Goal: Task Accomplishment & Management: Complete application form

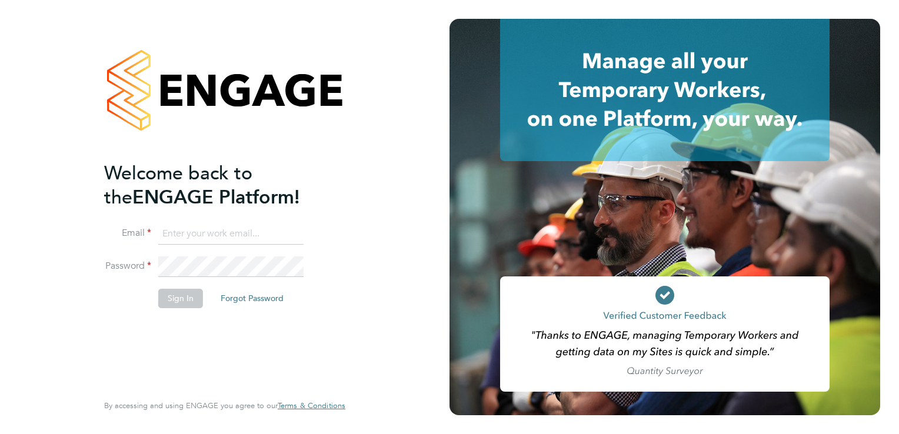
type input "[EMAIL_ADDRESS][DOMAIN_NAME]"
click at [175, 300] on button "Sign In" at bounding box center [180, 298] width 45 height 19
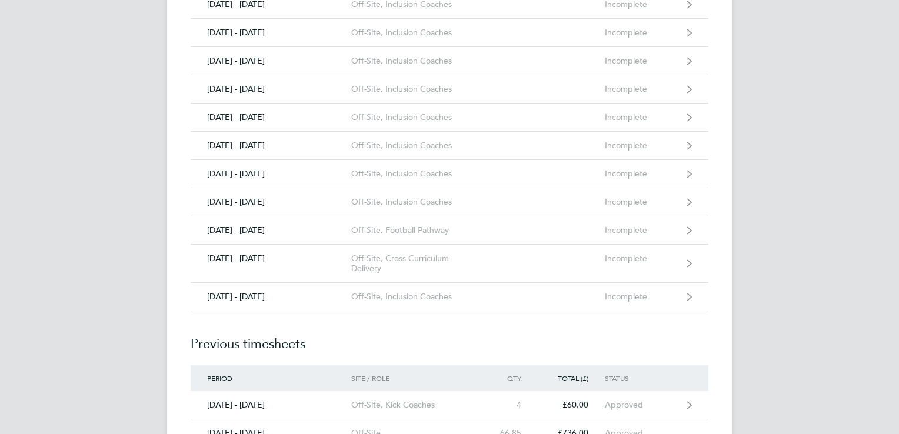
scroll to position [1857, 0]
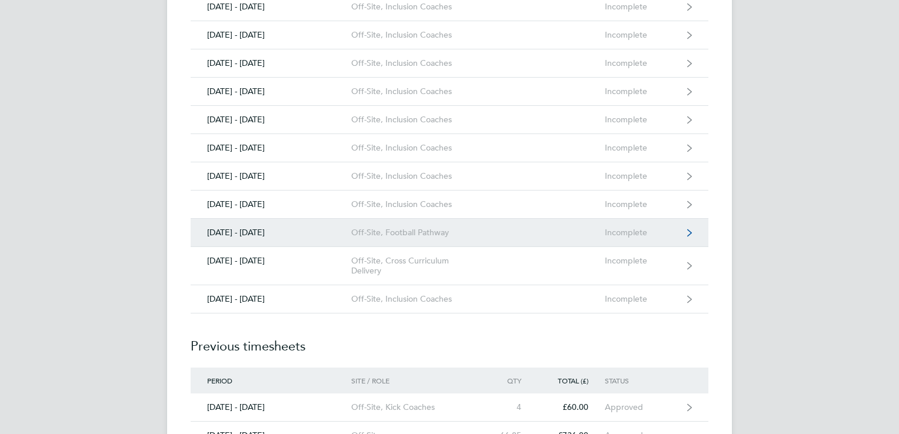
click at [407, 228] on div "Off-Site, Football Pathway" at bounding box center [418, 233] width 135 height 10
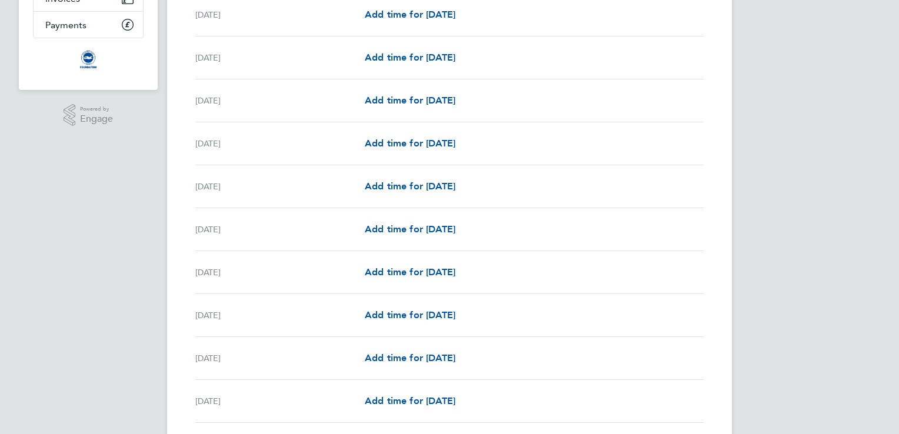
scroll to position [256, 0]
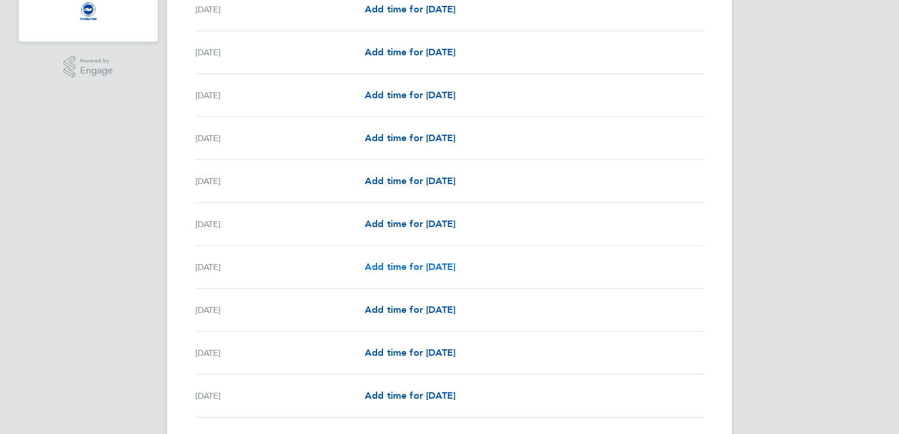
click at [432, 267] on span "Add time for [DATE]" at bounding box center [410, 266] width 91 height 11
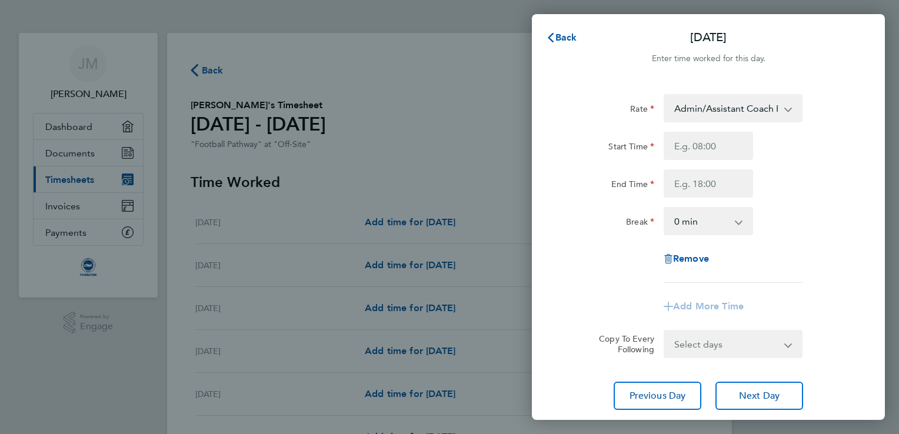
click at [714, 109] on select "Admin/Assistant Coach Rat - 12.60 Lead Coach Rate - 16.28" at bounding box center [726, 108] width 122 height 26
click at [581, 103] on div "Rate" at bounding box center [609, 106] width 89 height 24
click at [713, 145] on input "Start Time" at bounding box center [708, 146] width 89 height 28
type input "08:45"
click at [695, 182] on input "End Time" at bounding box center [708, 183] width 89 height 28
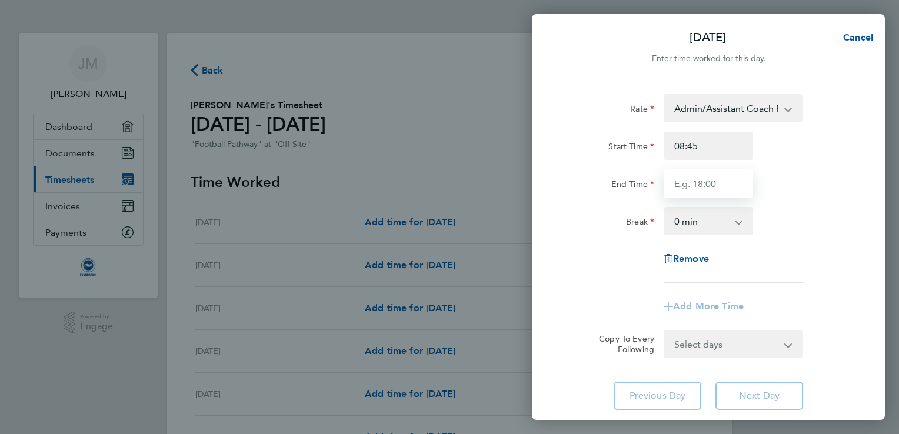
type input "15:15"
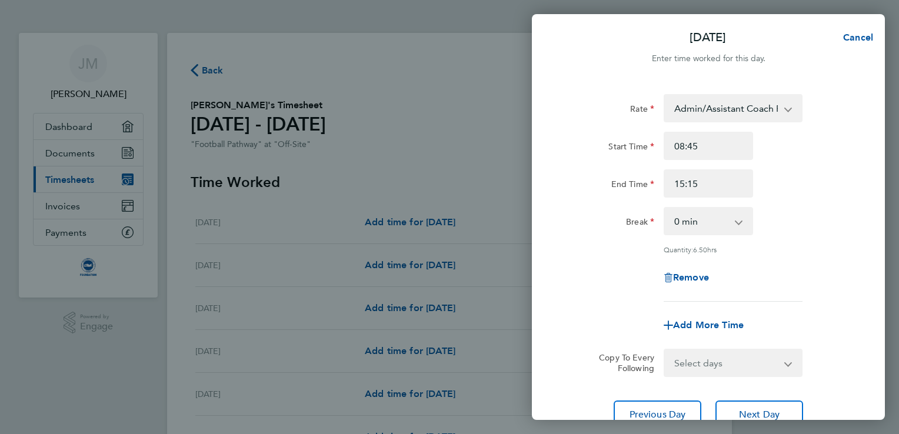
click at [827, 246] on div "Rate Admin/Assistant Coach Rat - 12.60 Lead Coach Rate - 16.28 Start Time 08:45…" at bounding box center [708, 198] width 287 height 208
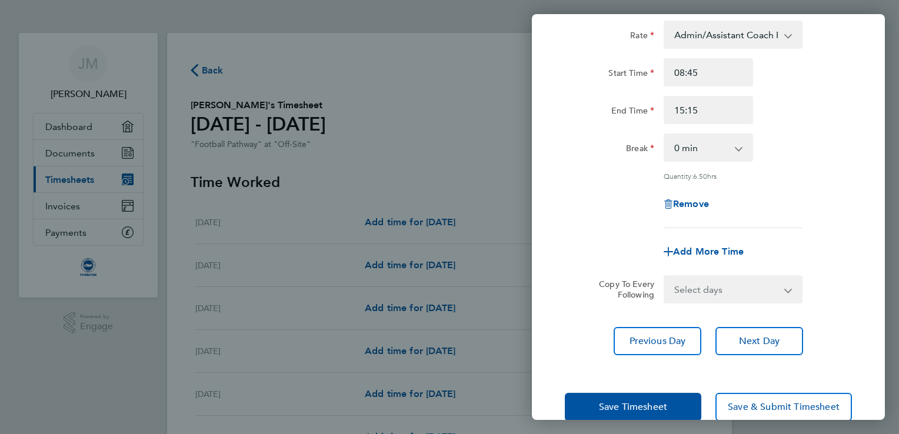
scroll to position [96, 0]
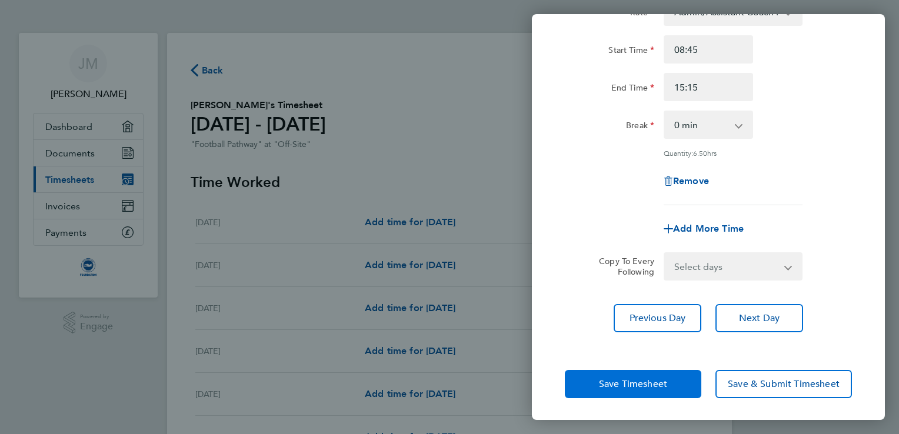
click at [631, 390] on button "Save Timesheet" at bounding box center [633, 384] width 137 height 28
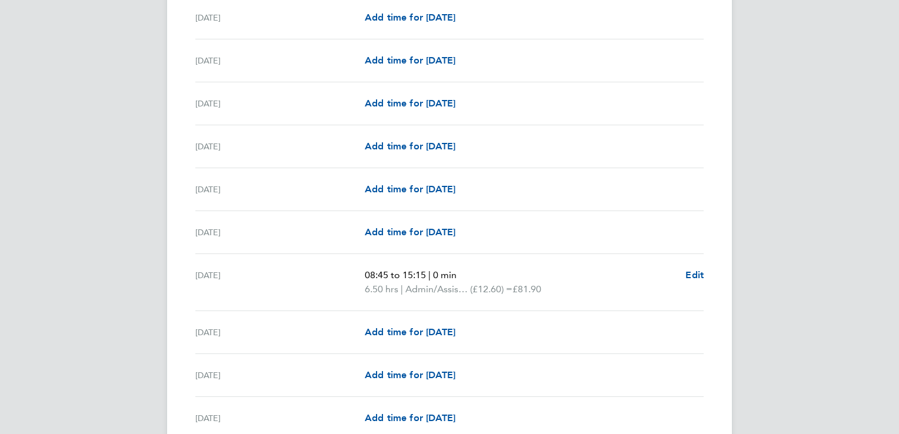
scroll to position [377, 0]
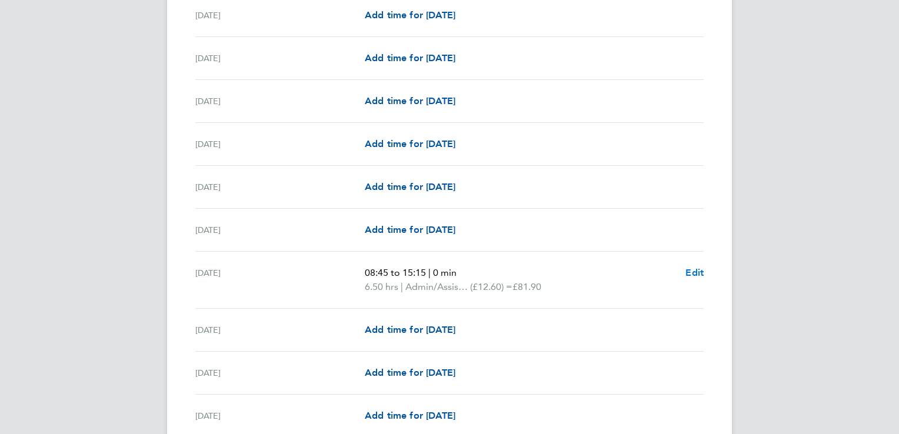
click at [693, 274] on span "Edit" at bounding box center [694, 272] width 18 height 11
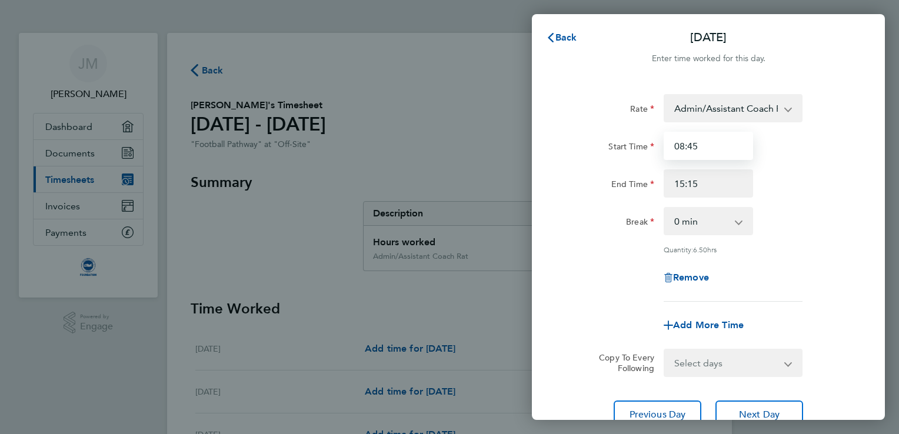
click at [700, 146] on input "08:45" at bounding box center [708, 146] width 89 height 28
type input "08:00"
click at [788, 154] on div "Start Time 08:00" at bounding box center [708, 146] width 297 height 28
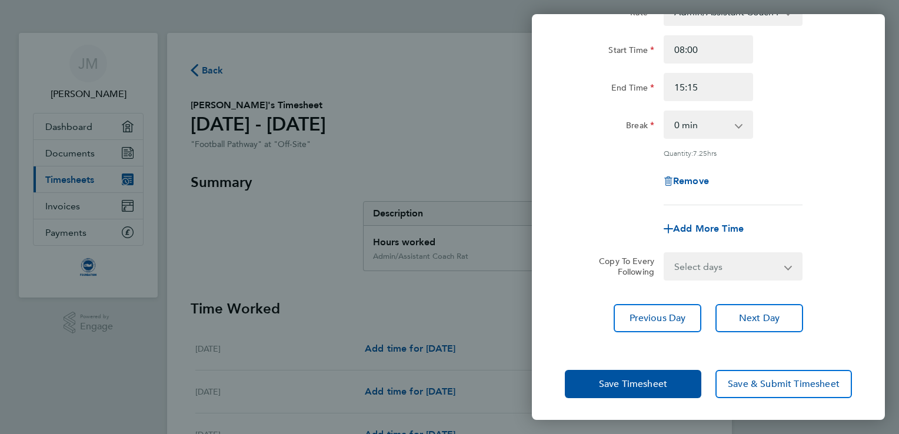
scroll to position [92, 0]
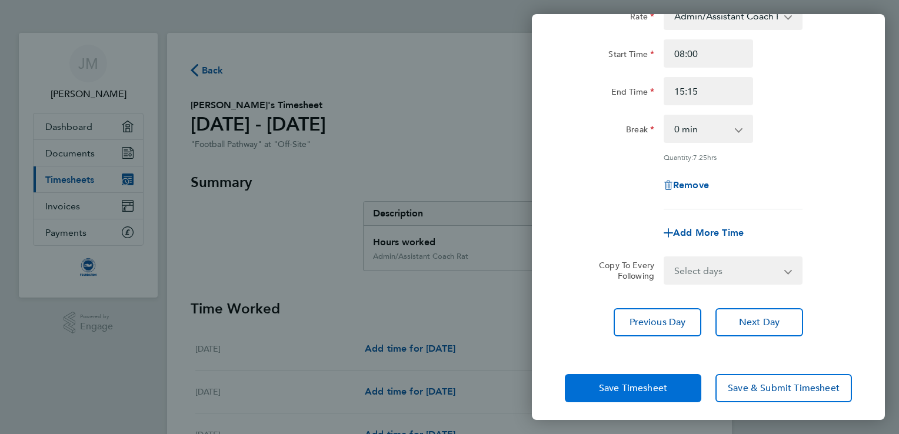
click at [615, 393] on button "Save Timesheet" at bounding box center [633, 388] width 137 height 28
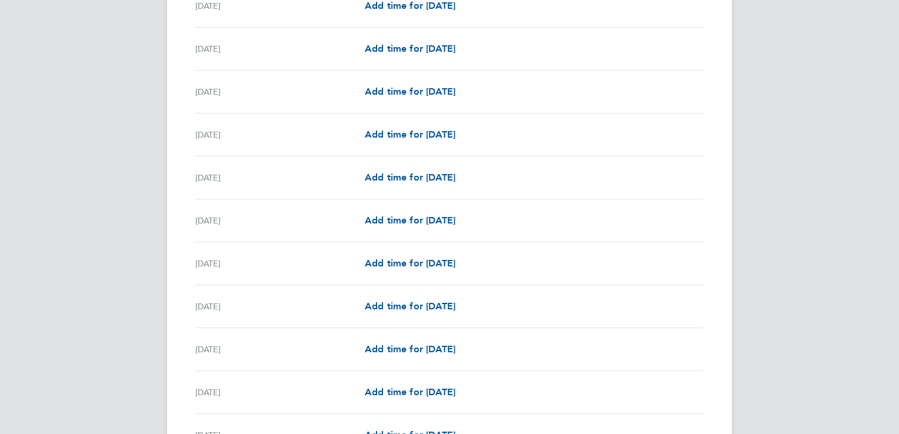
scroll to position [961, 0]
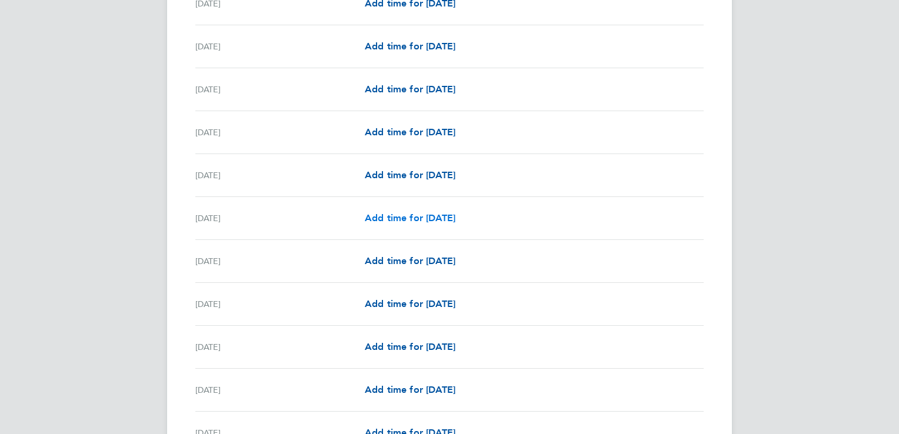
click at [454, 213] on span "Add time for [DATE]" at bounding box center [410, 217] width 91 height 11
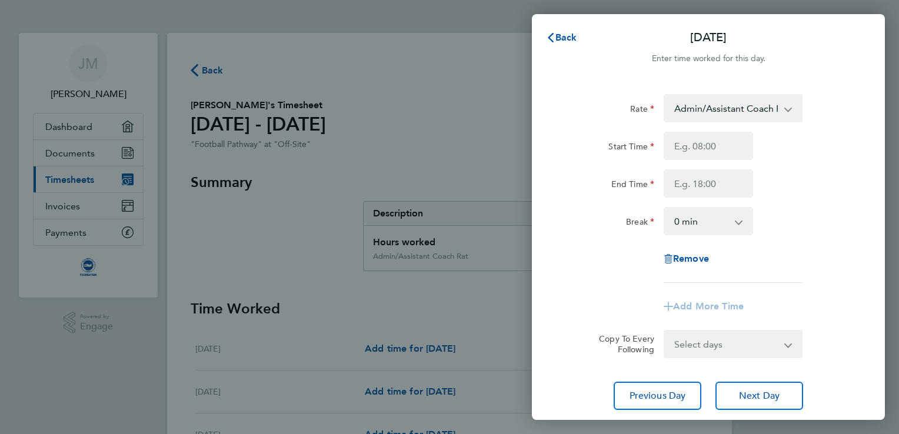
click at [409, 147] on div "Back Wed 20 Aug Enter time worked for this day. Rate Admin/Assistant Coach Rat …" at bounding box center [449, 217] width 899 height 434
click at [557, 38] on span "Back" at bounding box center [566, 37] width 22 height 11
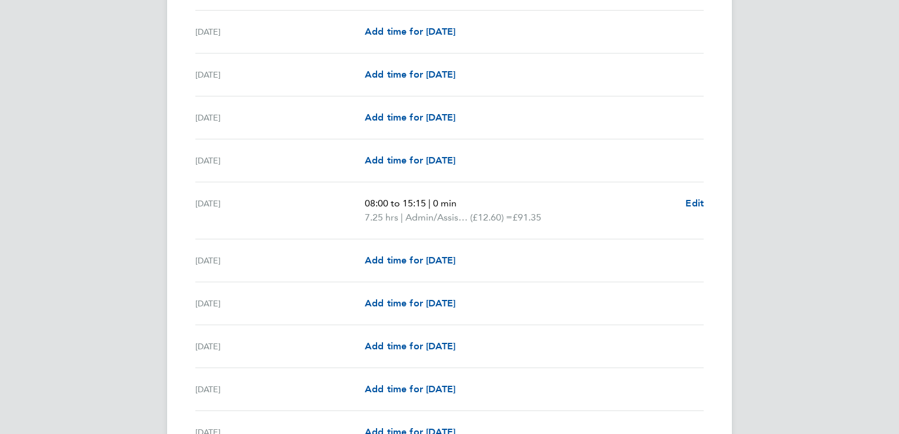
scroll to position [448, 0]
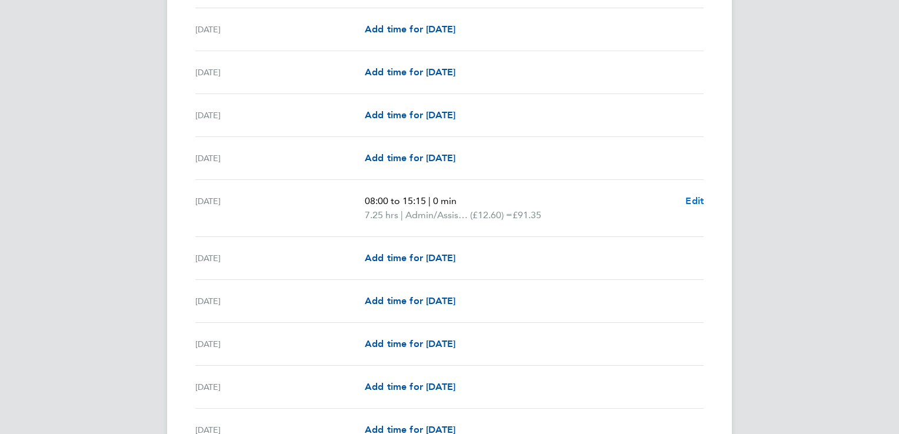
click at [692, 201] on span "Edit" at bounding box center [694, 200] width 18 height 11
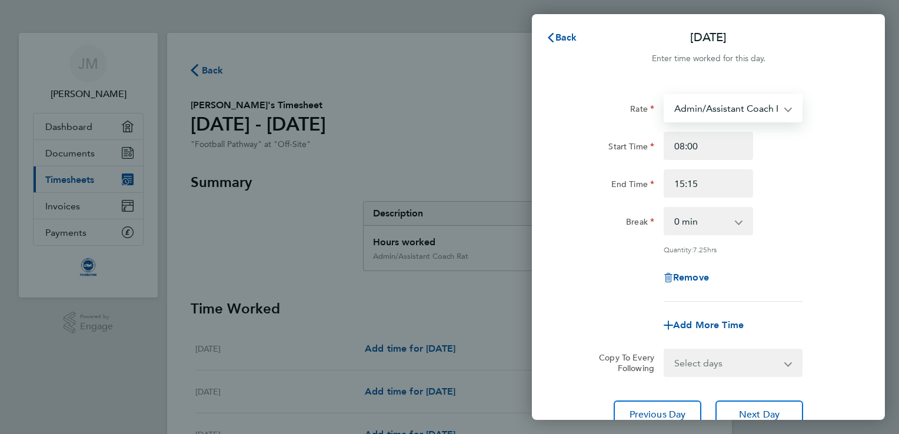
click at [718, 112] on select "Admin/Assistant Coach Rat - 12.60 Lead Coach Rate - 16.28" at bounding box center [726, 108] width 122 height 26
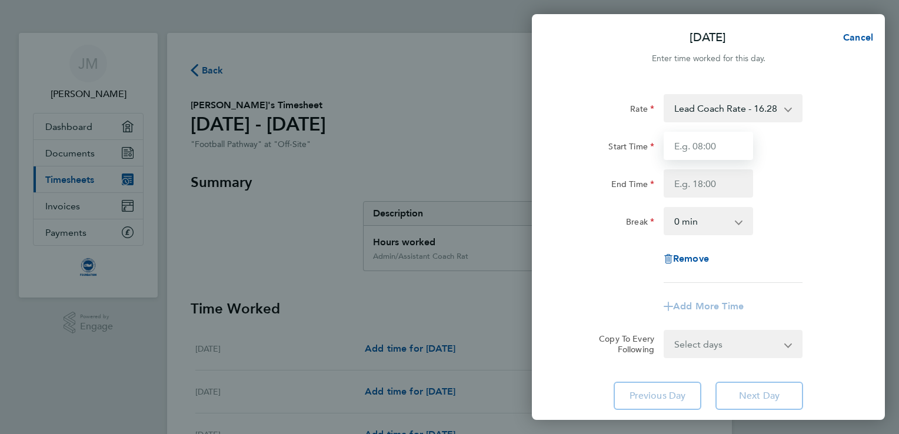
click at [706, 143] on input "Start Time" at bounding box center [708, 146] width 89 height 28
type input "08:00"
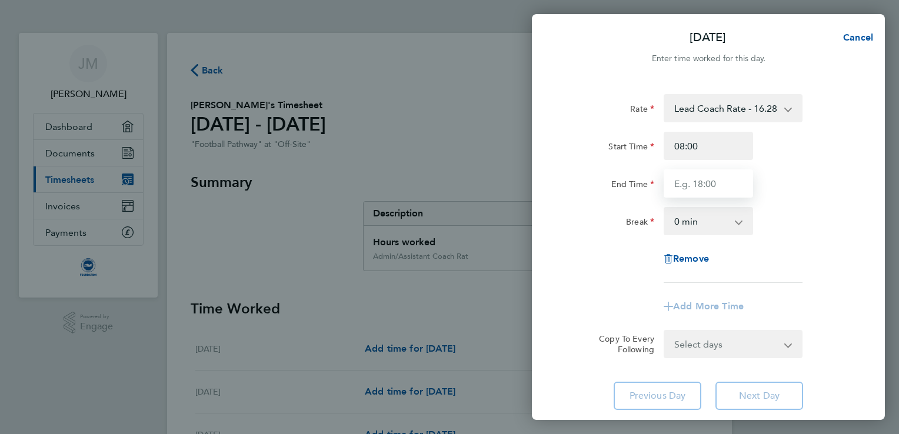
click at [704, 185] on input "End Time" at bounding box center [708, 183] width 89 height 28
type input "15:15"
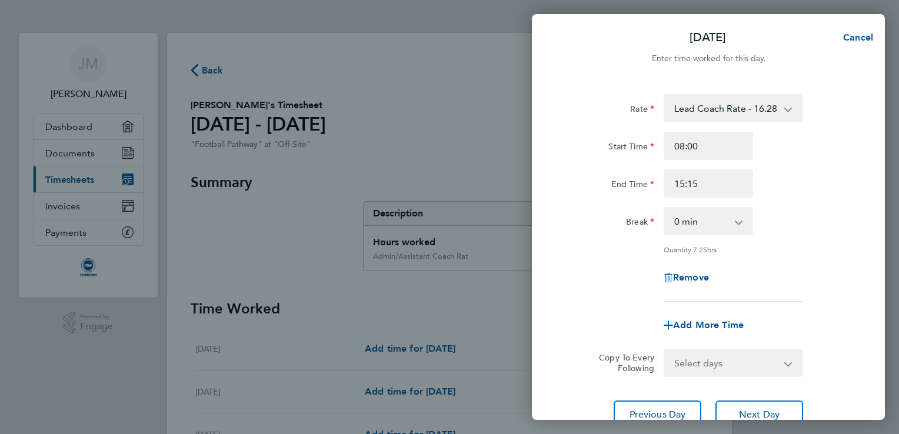
click at [838, 248] on div "Quantity: 7.25 hrs" at bounding box center [708, 249] width 297 height 9
click at [806, 201] on div "Rate Lead Coach Rate - 16.28 Admin/Assistant Coach Rat - 12.60 Start Time 08:00…" at bounding box center [708, 198] width 287 height 208
click at [822, 335] on div "Add More Time" at bounding box center [708, 325] width 297 height 28
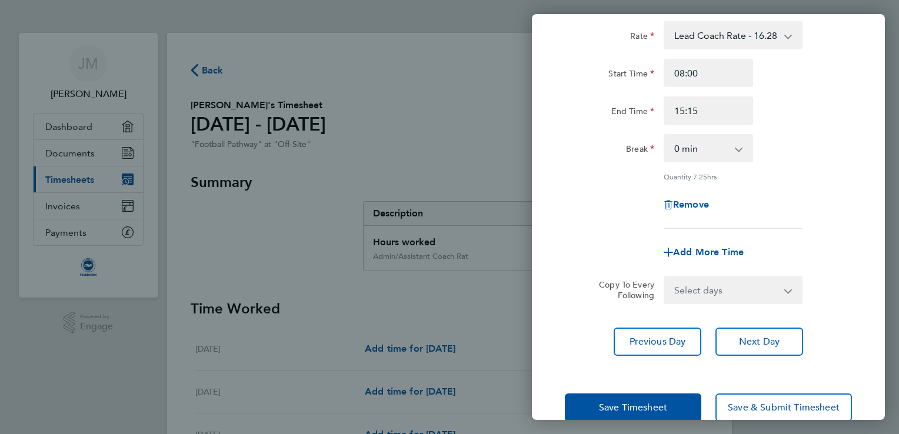
scroll to position [96, 0]
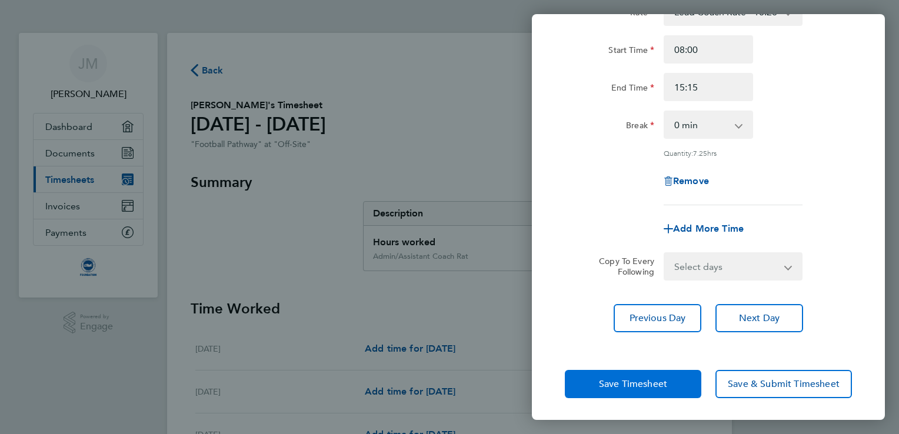
click at [610, 387] on span "Save Timesheet" at bounding box center [633, 384] width 68 height 12
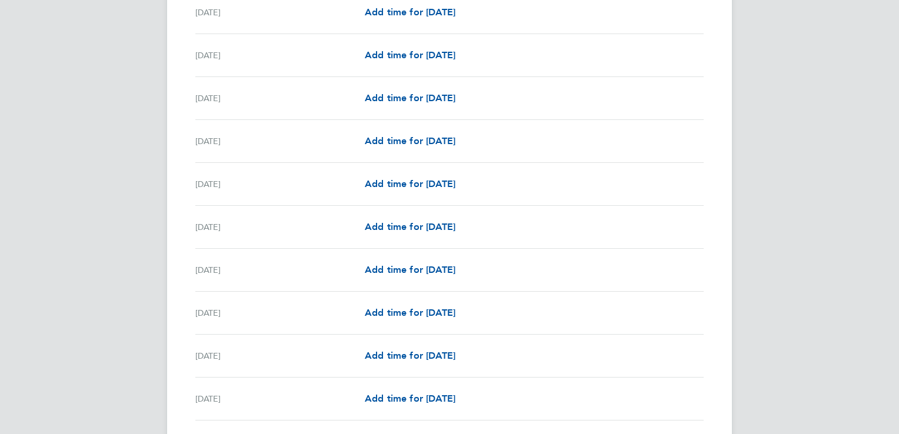
scroll to position [908, 0]
click at [418, 268] on span "Add time for [DATE]" at bounding box center [410, 270] width 91 height 11
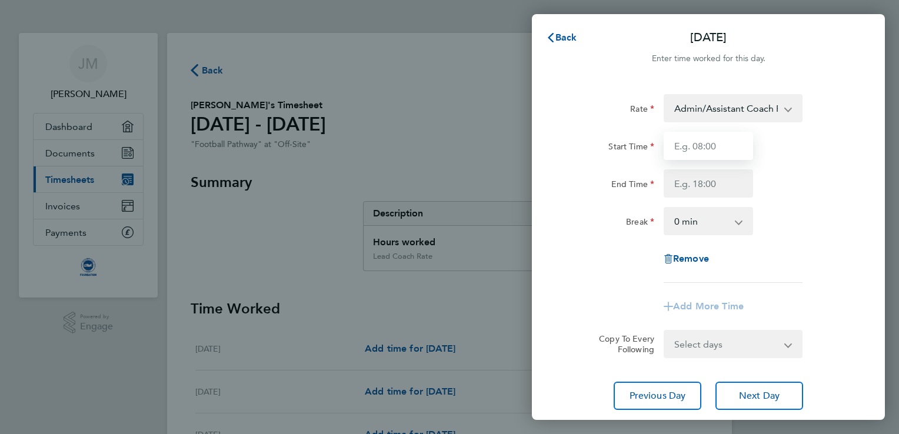
click at [689, 146] on input "Start Time" at bounding box center [708, 146] width 89 height 28
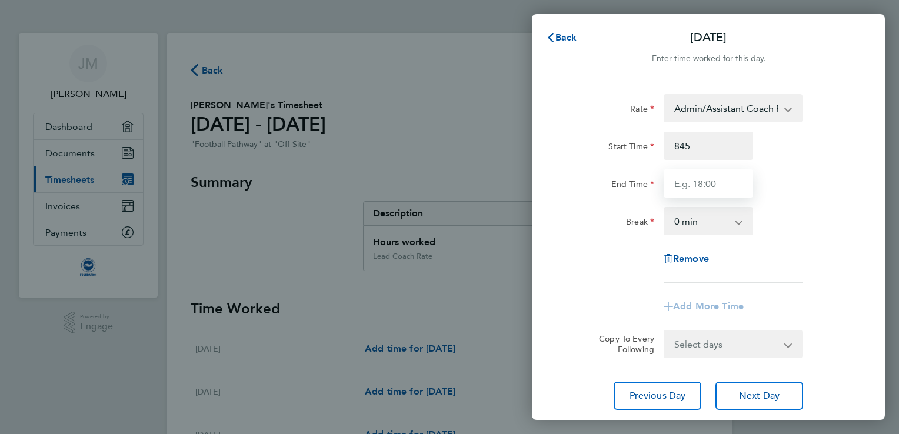
type input "08:45"
click at [694, 185] on input "End Time" at bounding box center [708, 183] width 89 height 28
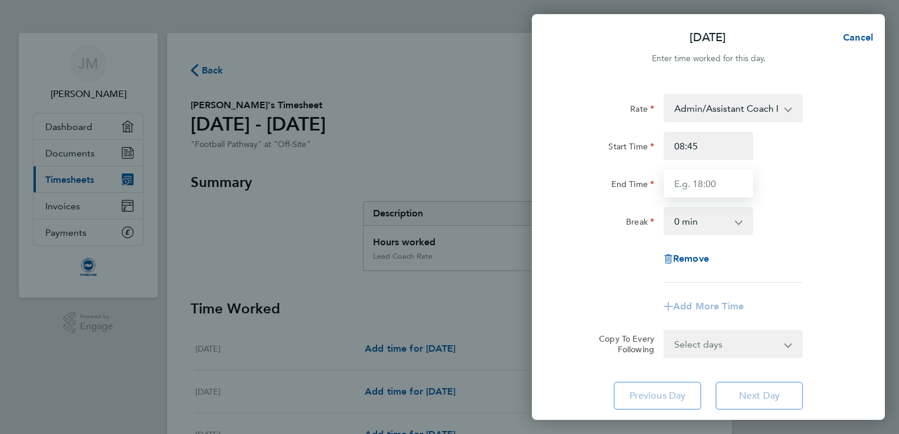
type input "15:15"
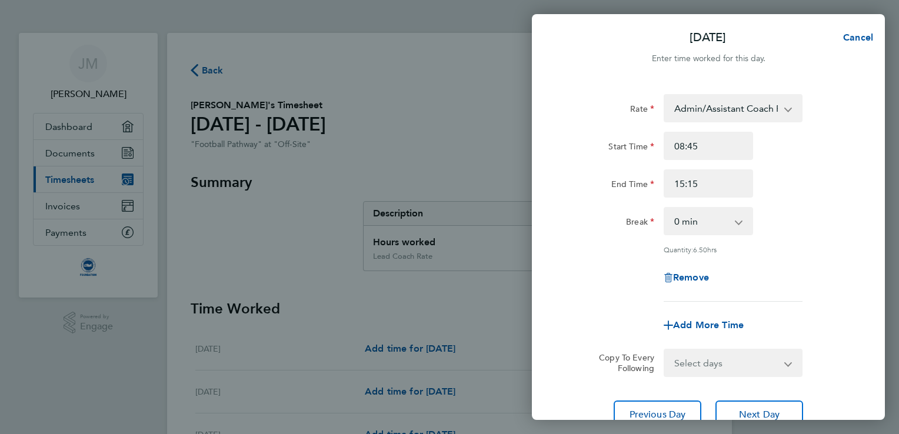
click at [803, 225] on div "Break 0 min 15 min 30 min 45 min 60 min 75 min 90 min" at bounding box center [708, 221] width 297 height 28
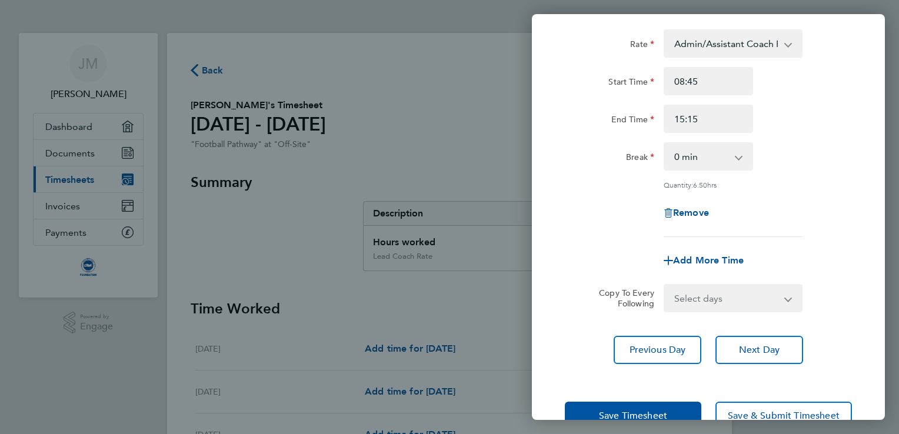
scroll to position [96, 0]
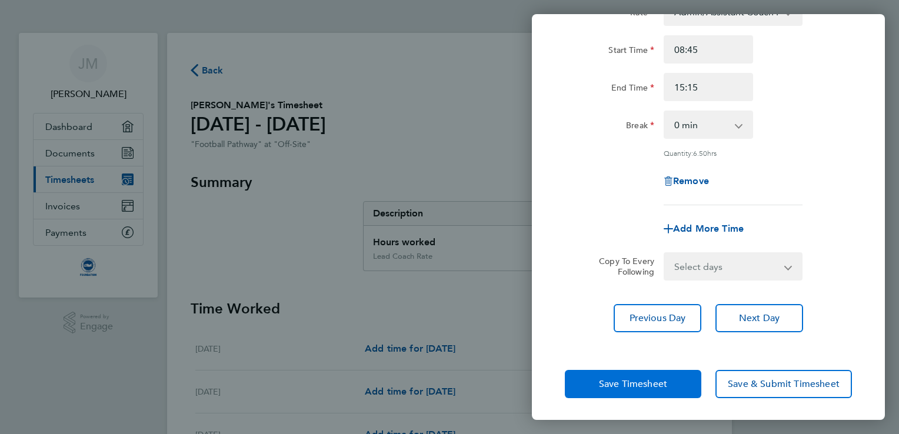
click at [621, 380] on span "Save Timesheet" at bounding box center [633, 384] width 68 height 12
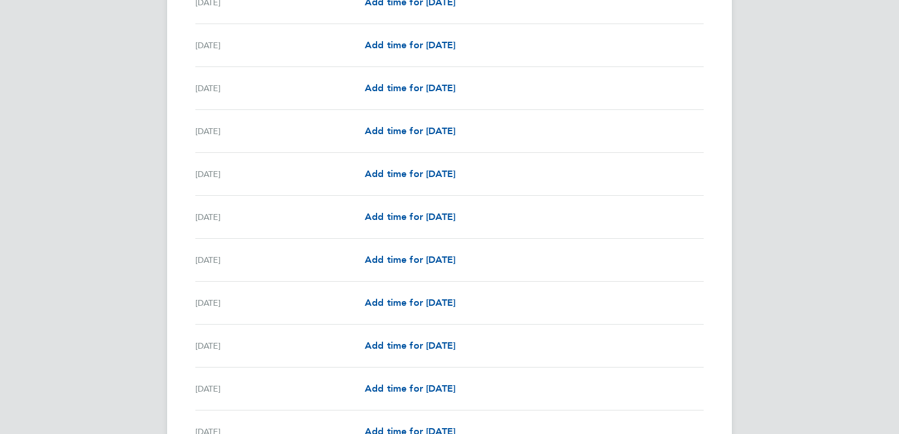
scroll to position [1365, 0]
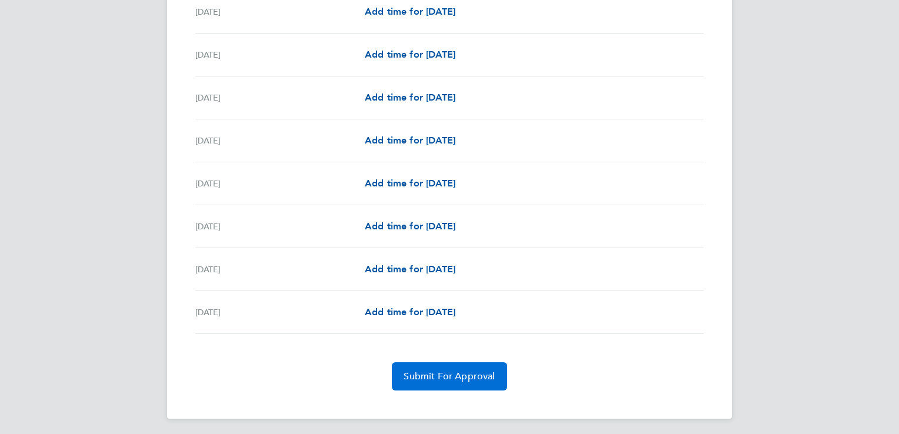
click at [442, 362] on button "Submit For Approval" at bounding box center [449, 376] width 115 height 28
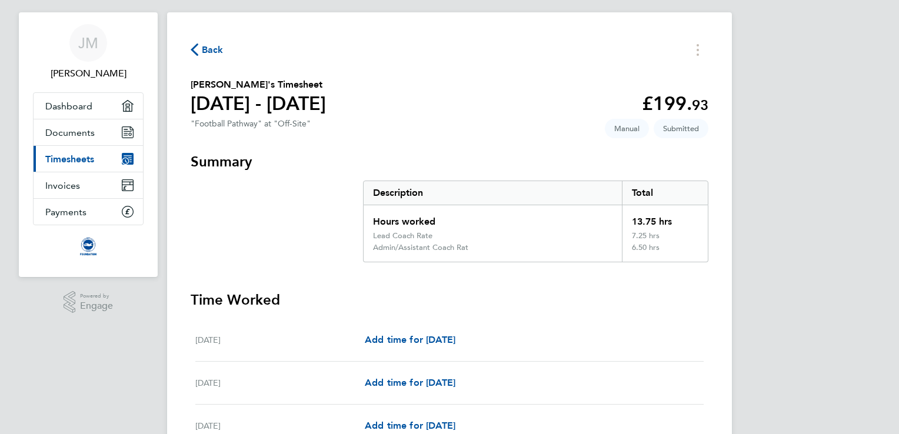
scroll to position [0, 0]
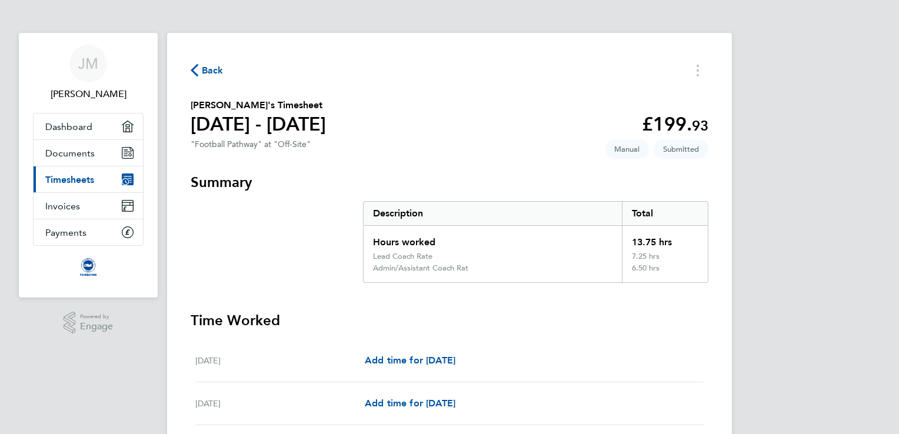
click at [209, 69] on span "Back" at bounding box center [213, 71] width 22 height 14
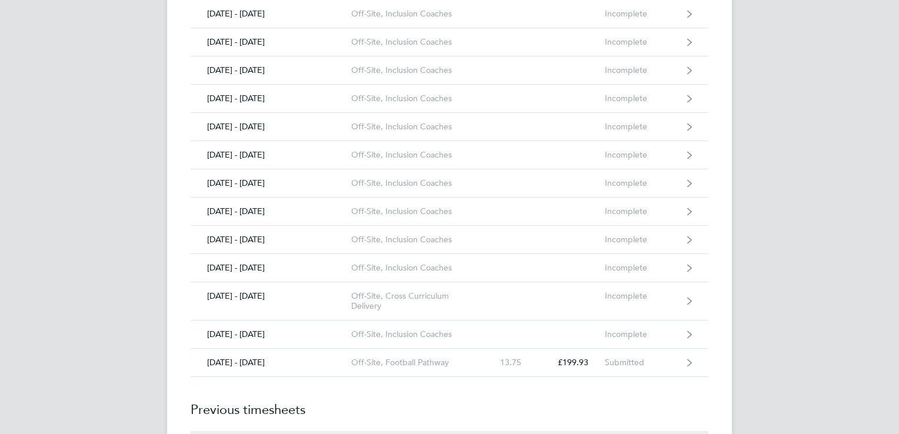
scroll to position [1793, 0]
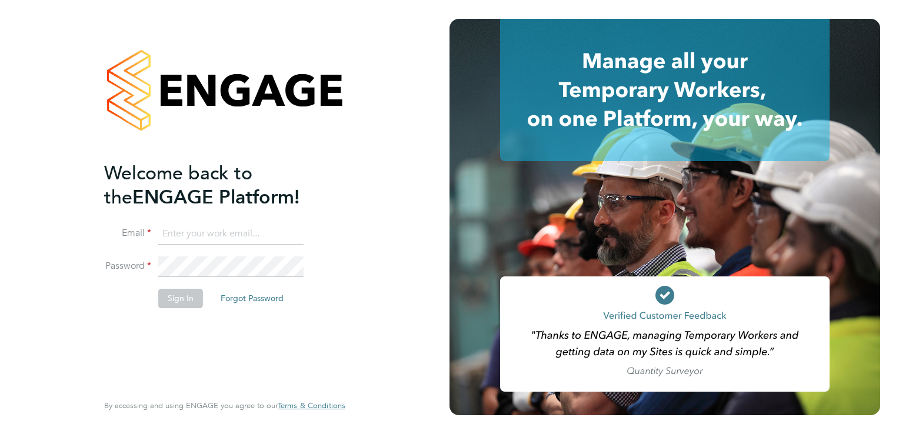
type input "j.muitt@hotmail.co.uk"
click at [181, 295] on button "Sign In" at bounding box center [180, 298] width 45 height 19
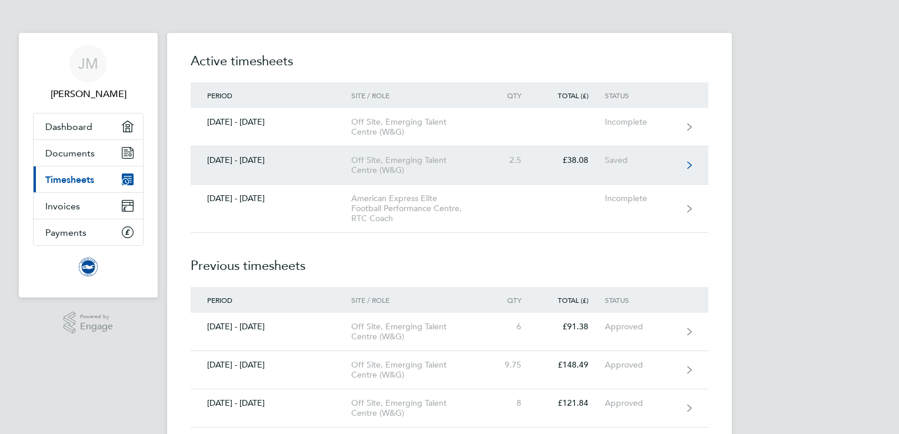
click at [462, 168] on div "Off Site, Emerging Talent Centre (W&G)" at bounding box center [418, 165] width 135 height 20
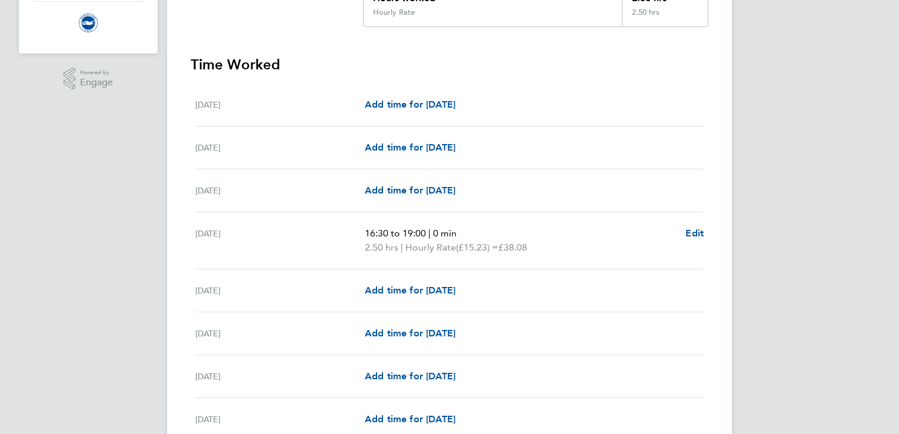
scroll to position [245, 0]
click at [689, 231] on span "Edit" at bounding box center [694, 232] width 18 height 11
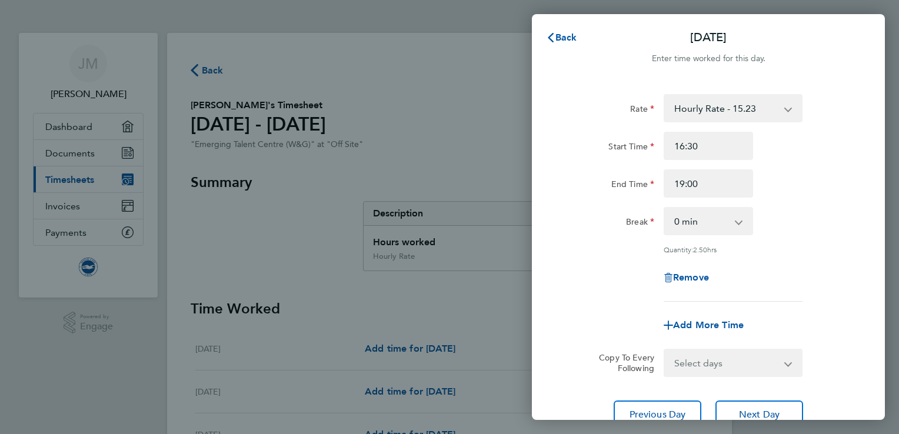
scroll to position [96, 0]
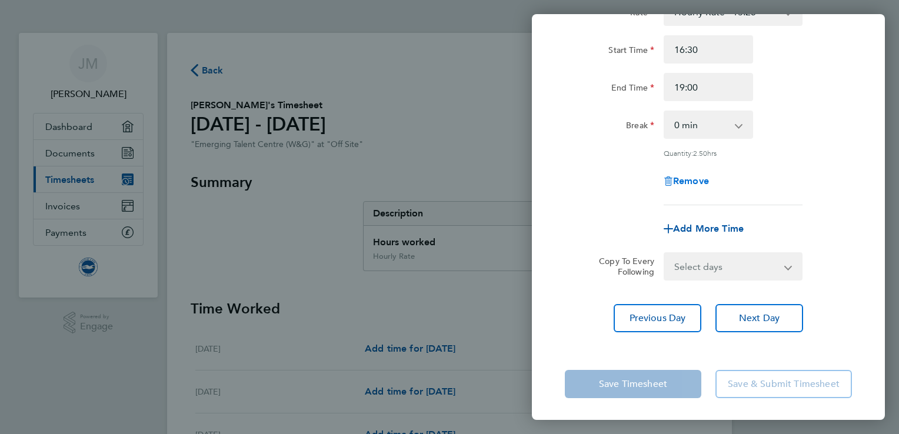
click at [695, 180] on span "Remove" at bounding box center [691, 180] width 36 height 11
select select "null"
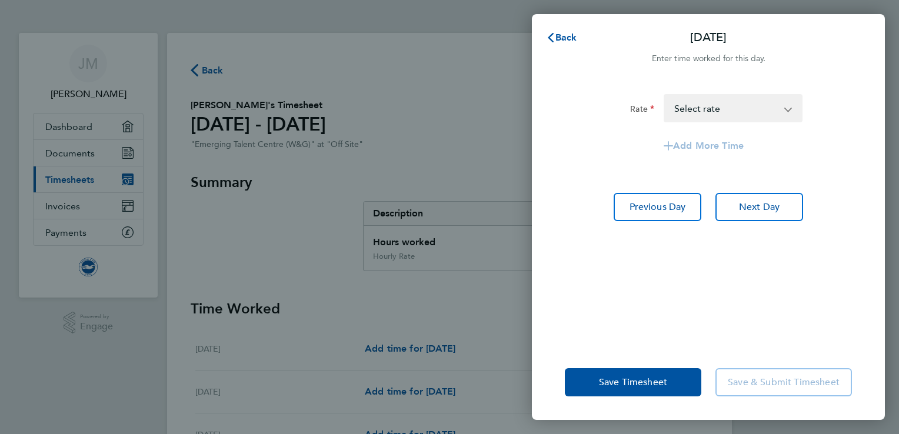
scroll to position [0, 0]
click at [616, 378] on span "Save Timesheet" at bounding box center [633, 383] width 68 height 12
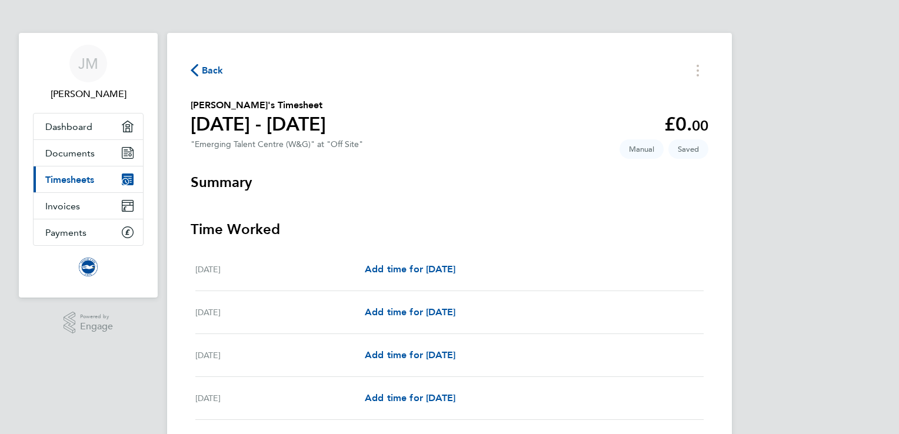
click at [209, 68] on span "Back" at bounding box center [213, 71] width 22 height 14
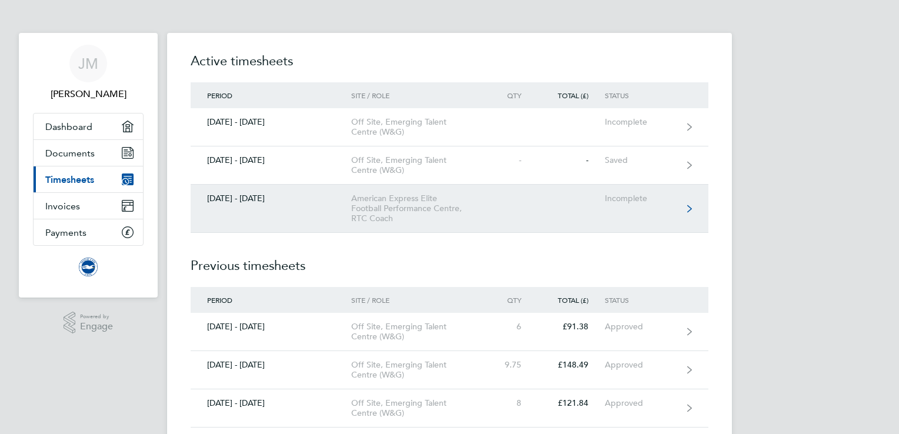
click at [375, 204] on div "American Express Elite Football Performance Centre, RTC Coach" at bounding box center [418, 209] width 135 height 30
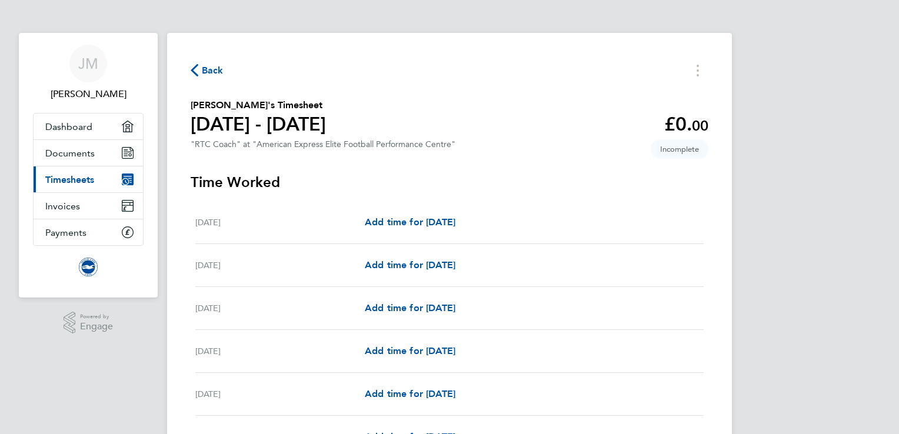
click at [212, 75] on span "Back" at bounding box center [213, 71] width 22 height 14
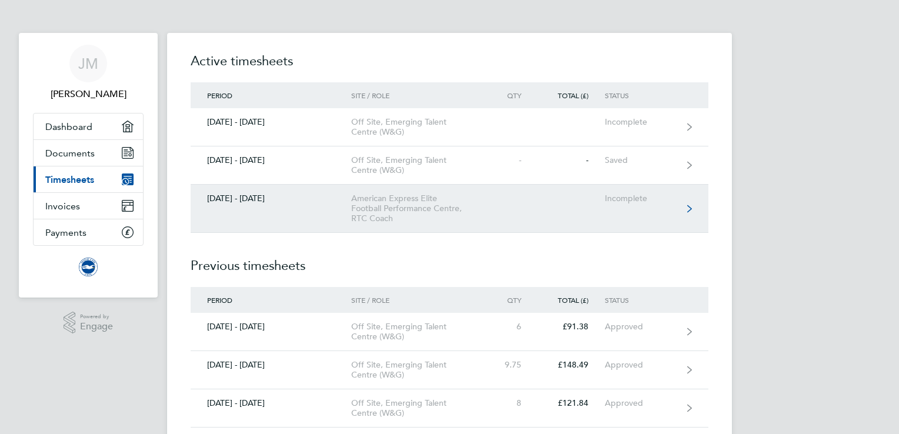
click at [367, 211] on div "American Express Elite Football Performance Centre, RTC Coach" at bounding box center [418, 209] width 135 height 30
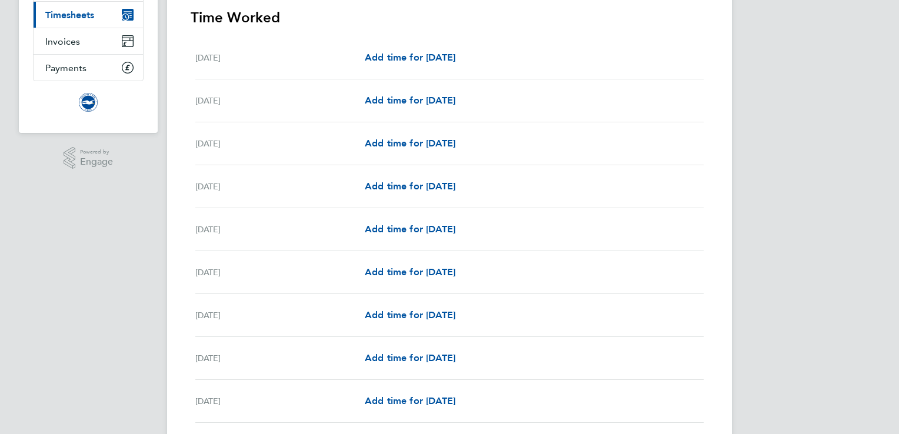
scroll to position [167, 0]
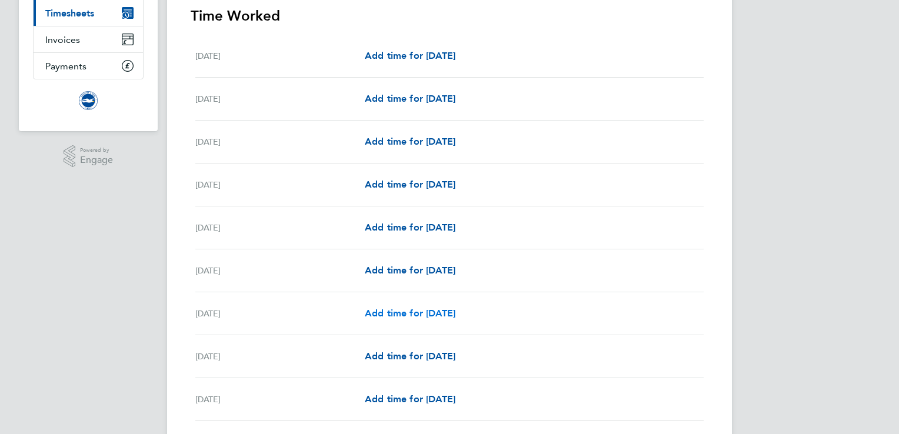
click at [419, 313] on span "Add time for [DATE]" at bounding box center [410, 313] width 91 height 11
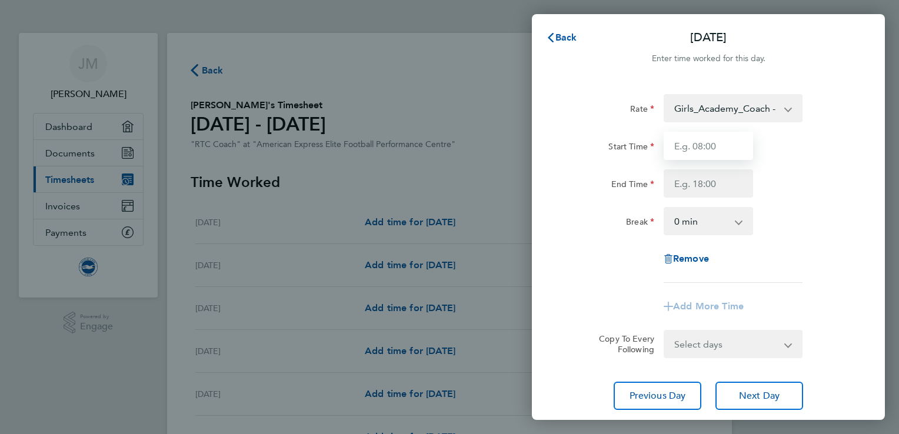
click at [695, 148] on input "Start Time" at bounding box center [708, 146] width 89 height 28
type input "16:30"
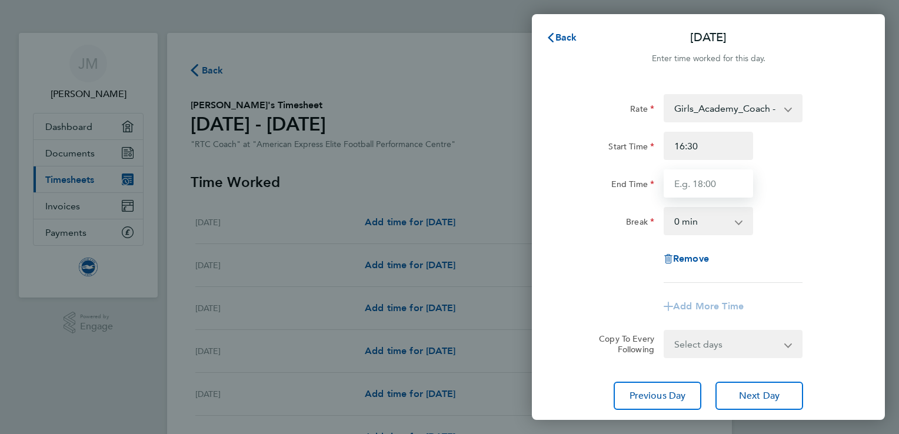
type input "19:30"
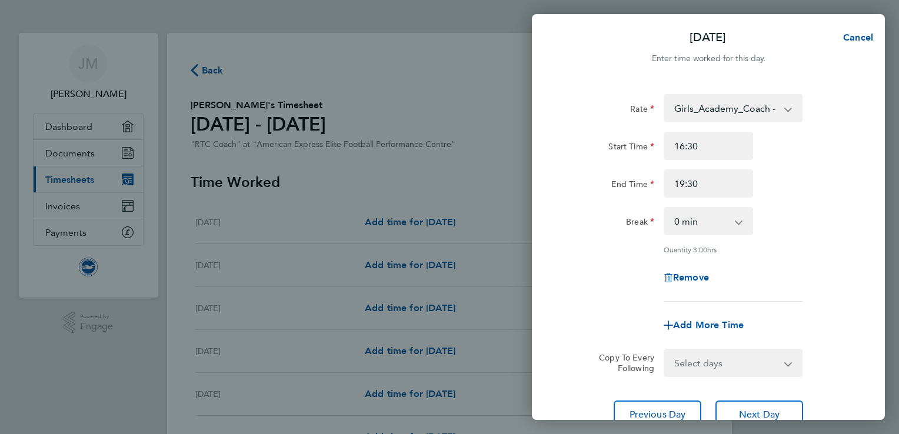
click at [797, 168] on div "Start Time 16:30 End Time 19:30" at bounding box center [708, 165] width 297 height 66
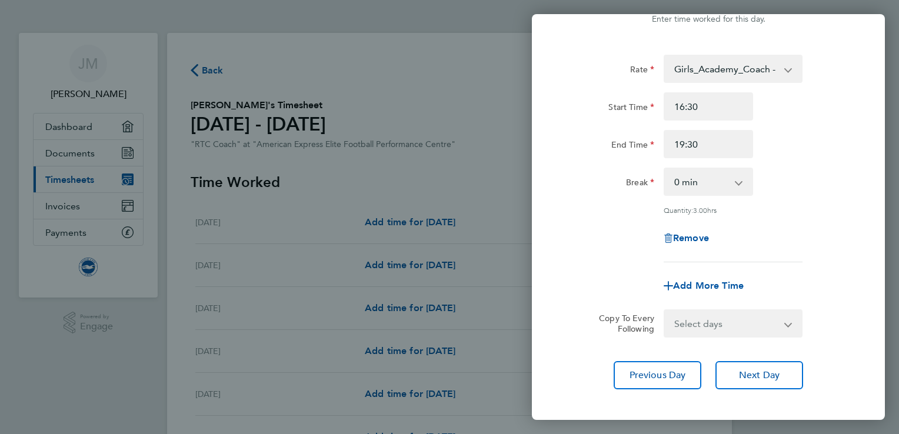
scroll to position [96, 0]
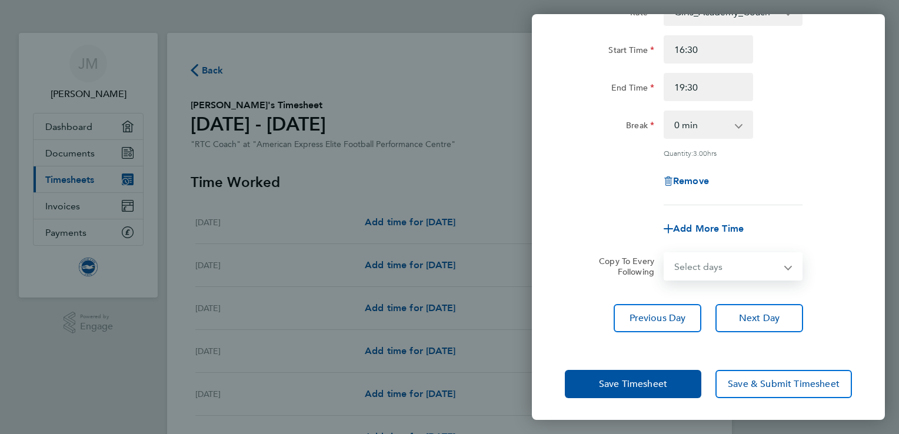
click at [705, 266] on select "Select days Day Weekday (Mon-Fri) Weekend (Sat-Sun) [DATE] [DATE] [DATE] [DATE]…" at bounding box center [727, 267] width 124 height 26
select select "THU"
click at [665, 254] on select "Select days Day Weekday (Mon-Fri) Weekend (Sat-Sun) [DATE] [DATE] [DATE] [DATE]…" at bounding box center [727, 267] width 124 height 26
select select "[DATE]"
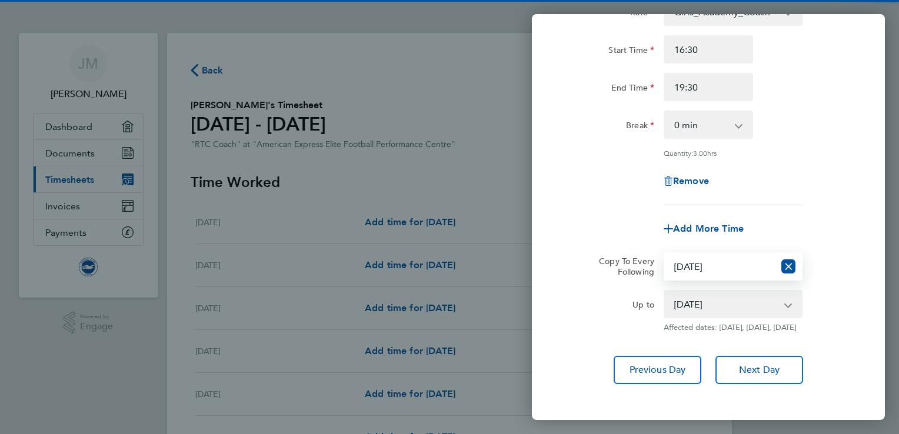
click at [795, 220] on div "Add More Time" at bounding box center [708, 229] width 297 height 28
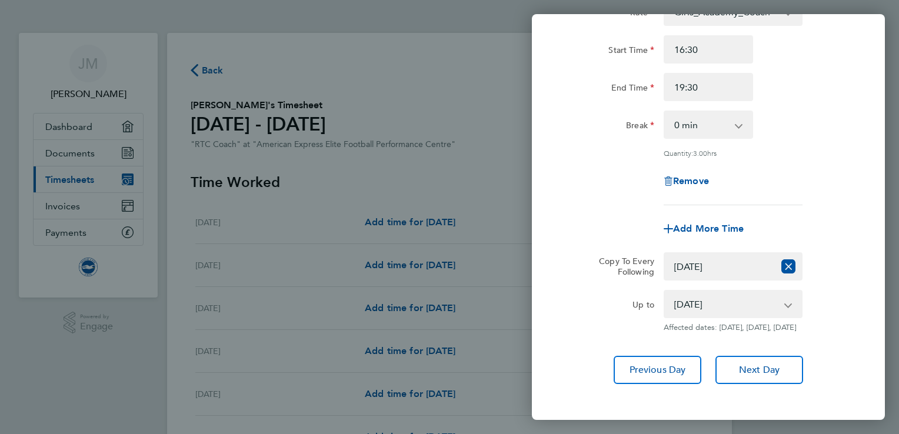
scroll to position [158, 0]
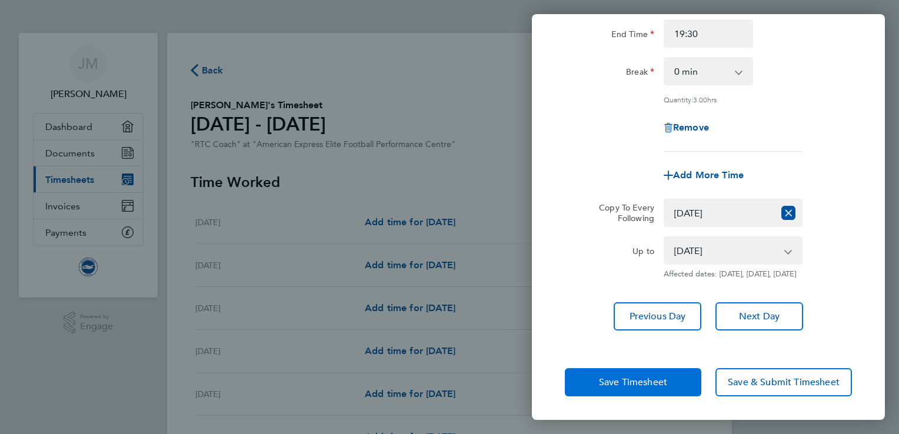
click at [631, 374] on button "Save Timesheet" at bounding box center [633, 382] width 137 height 28
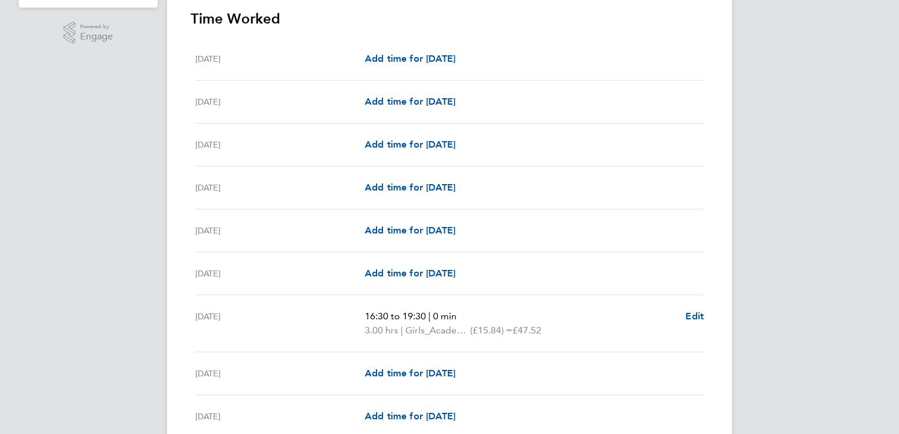
scroll to position [289, 0]
click at [412, 231] on span "Add time for [DATE]" at bounding box center [410, 230] width 91 height 11
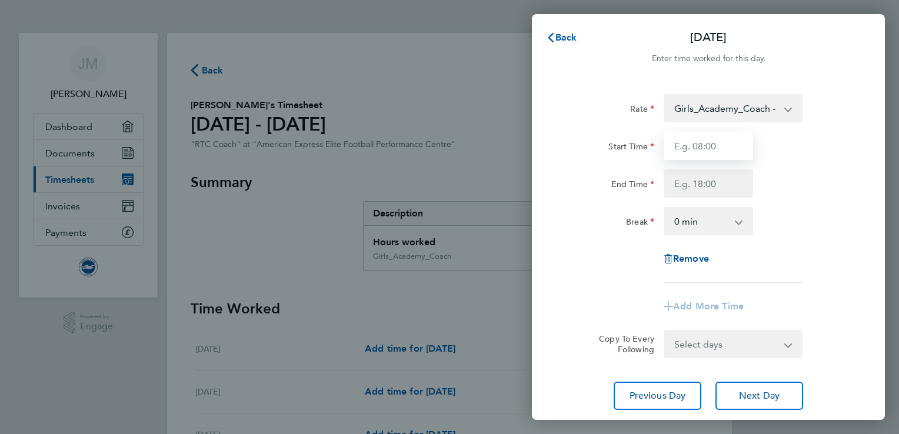
click at [703, 147] on input "Start Time" at bounding box center [708, 146] width 89 height 28
type input "16:30"
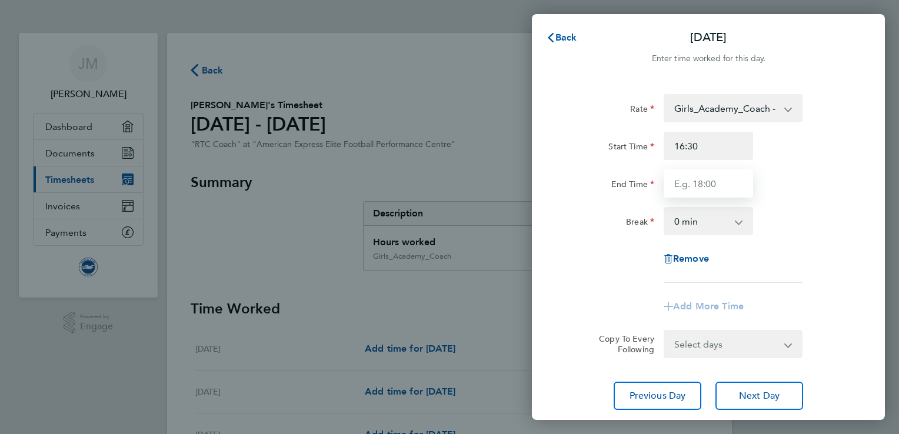
type input "19:30"
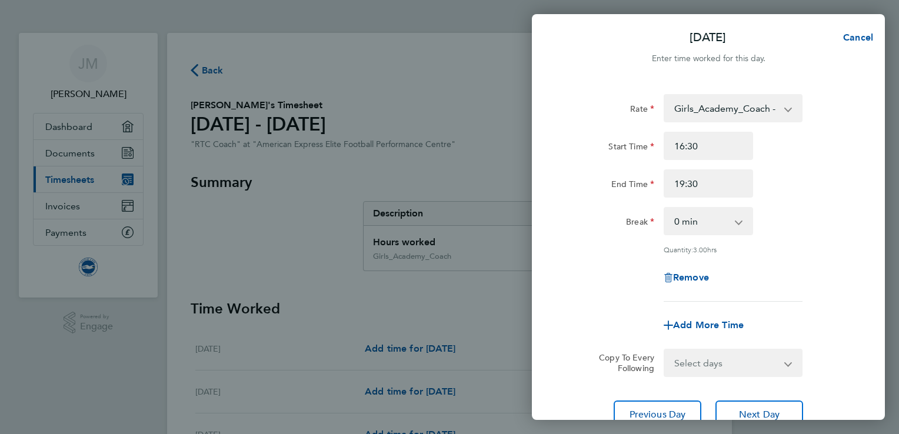
click at [796, 205] on div "Rate Girls_Academy_Coach - 15.84 Start Time 16:30 End Time 19:30 Break 0 min 15…" at bounding box center [708, 198] width 287 height 208
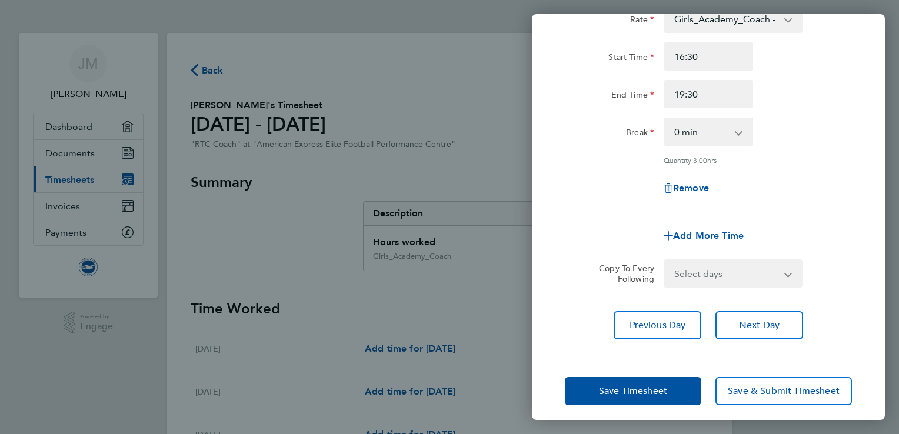
scroll to position [96, 0]
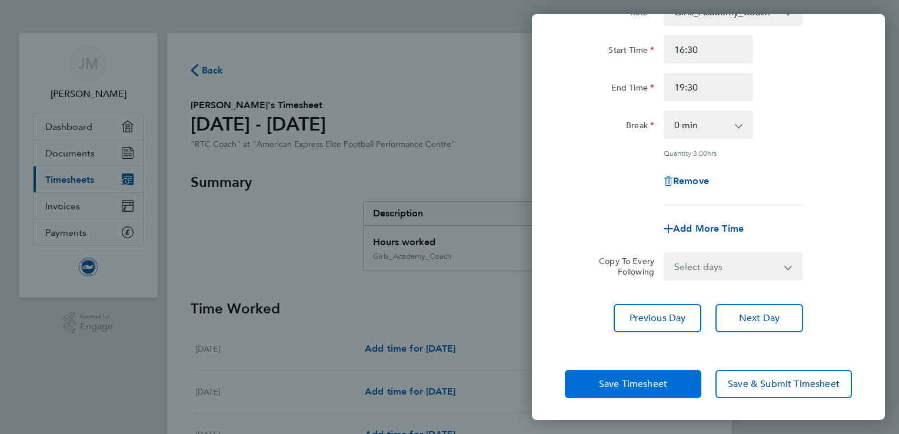
click at [622, 381] on span "Save Timesheet" at bounding box center [633, 384] width 68 height 12
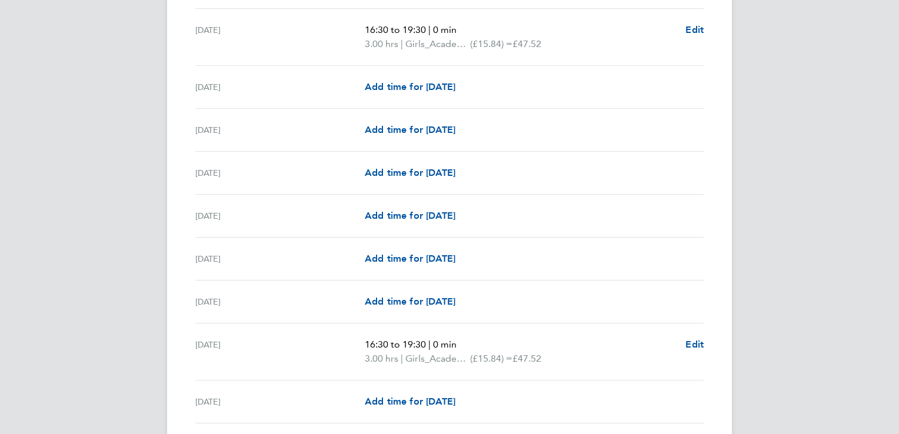
scroll to position [594, 0]
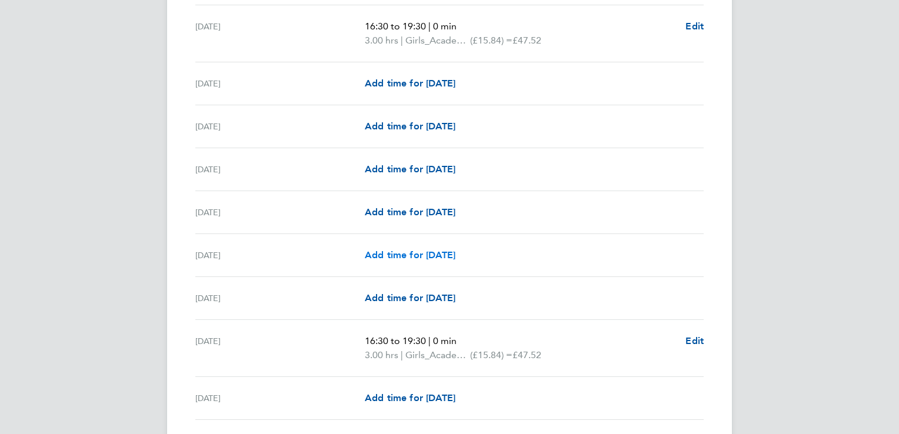
click at [411, 255] on span "Add time for [DATE]" at bounding box center [410, 254] width 91 height 11
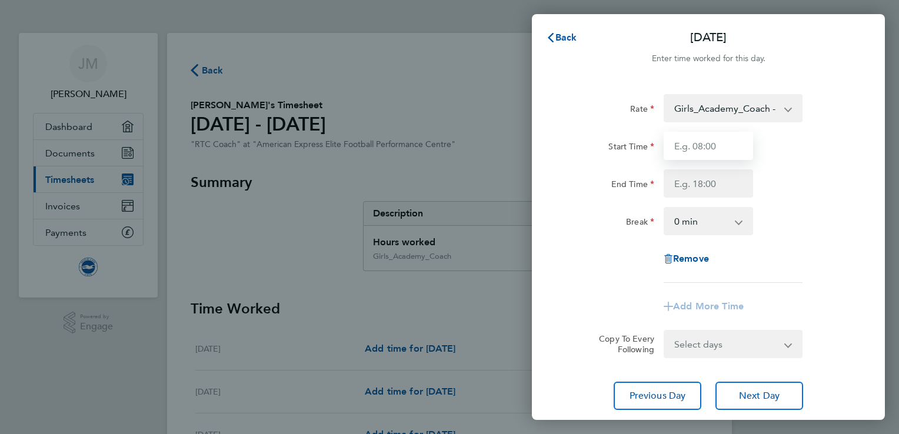
click at [699, 147] on input "Start Time" at bounding box center [708, 146] width 89 height 28
type input "16:30"
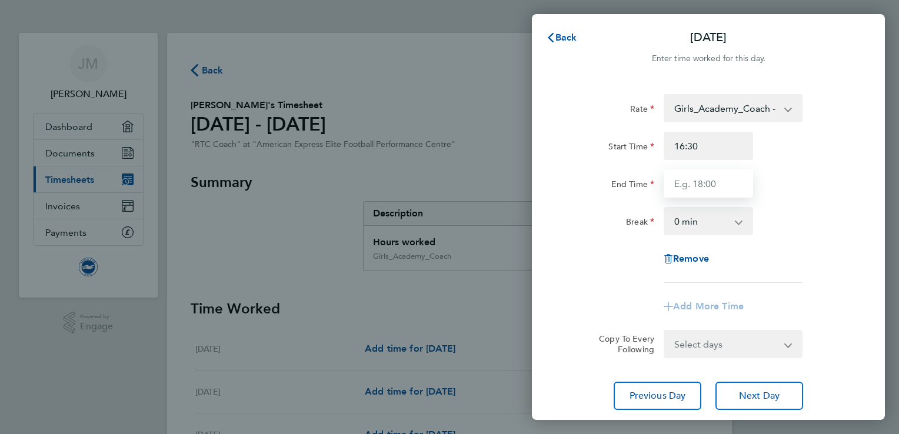
type input "19:30"
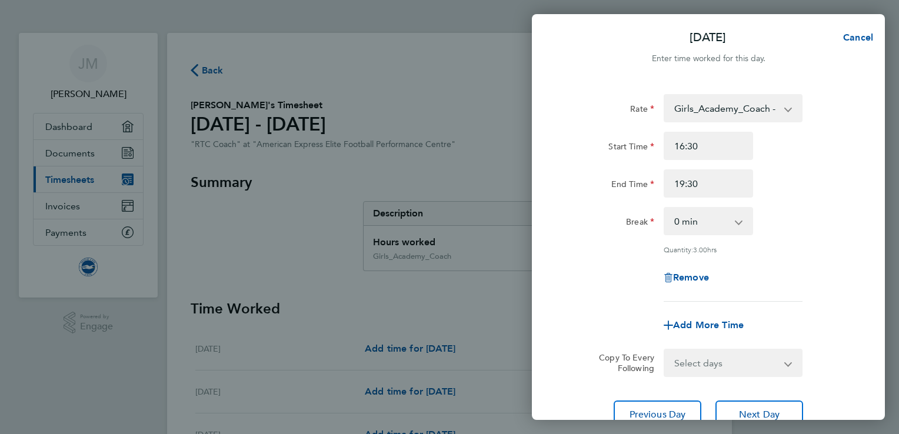
click at [828, 261] on div "Rate Girls_Academy_Coach - 15.84 Start Time 16:30 End Time 19:30 Break 0 min 15…" at bounding box center [708, 198] width 287 height 208
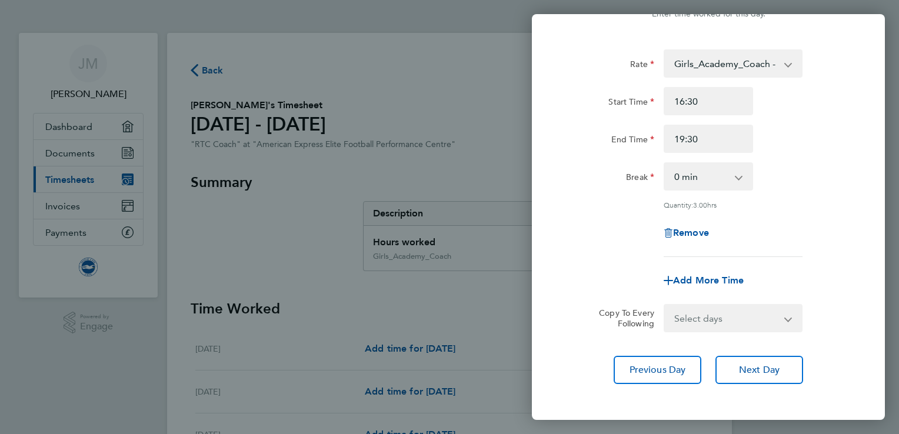
scroll to position [96, 0]
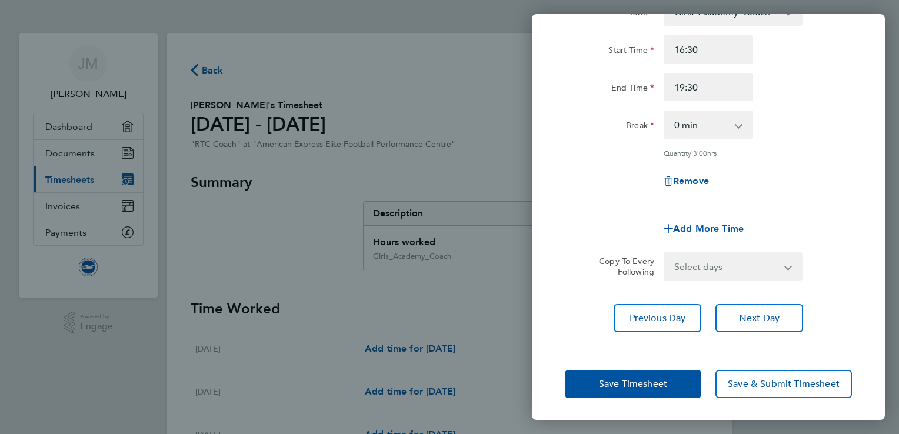
click at [851, 179] on div "Remove" at bounding box center [708, 181] width 297 height 28
click at [588, 389] on button "Save Timesheet" at bounding box center [633, 384] width 137 height 28
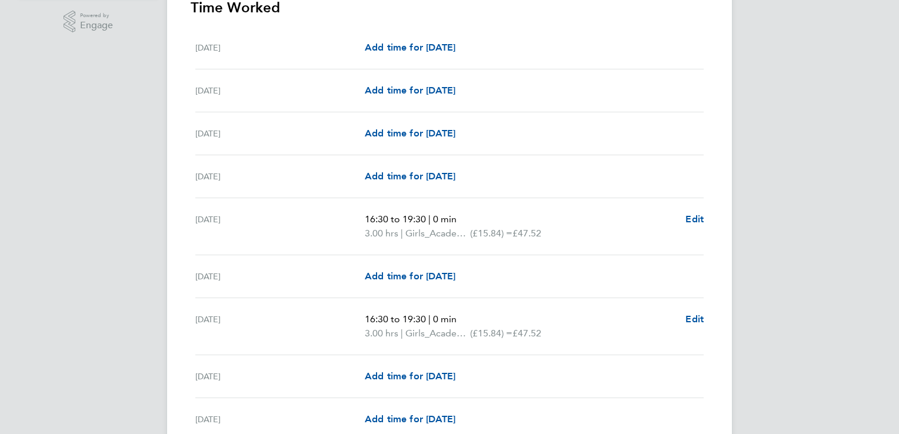
scroll to position [302, 0]
click at [435, 139] on link "Add time for [DATE]" at bounding box center [410, 133] width 91 height 14
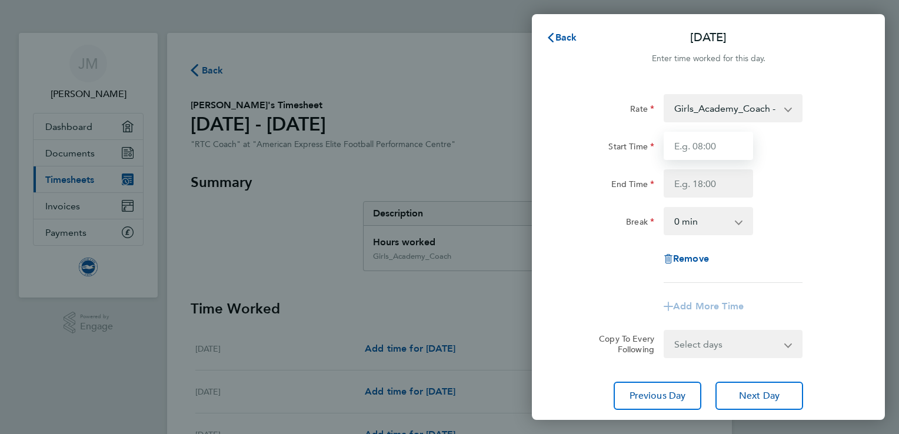
click at [702, 148] on input "Start Time" at bounding box center [708, 146] width 89 height 28
click at [717, 141] on input "08:30" at bounding box center [708, 146] width 89 height 28
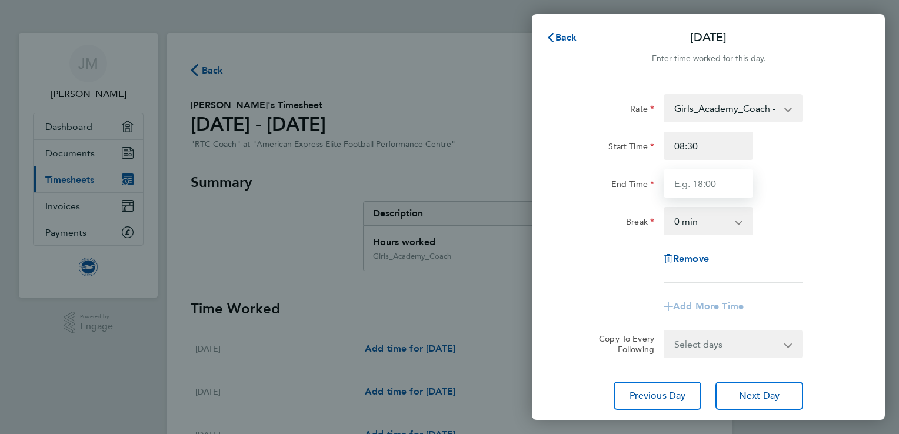
click at [723, 185] on input "End Time" at bounding box center [708, 183] width 89 height 28
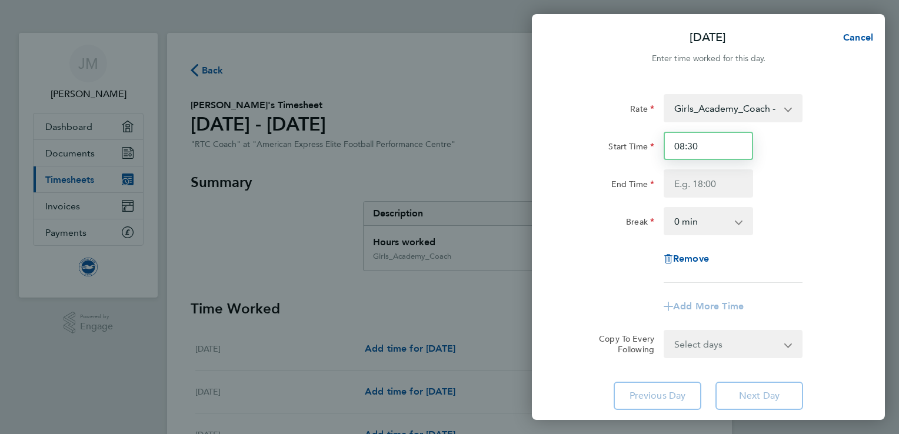
click at [715, 148] on input "08:30" at bounding box center [708, 146] width 89 height 28
type input "08:00"
click at [701, 185] on input "End Time" at bounding box center [708, 183] width 89 height 28
type input "12:00"
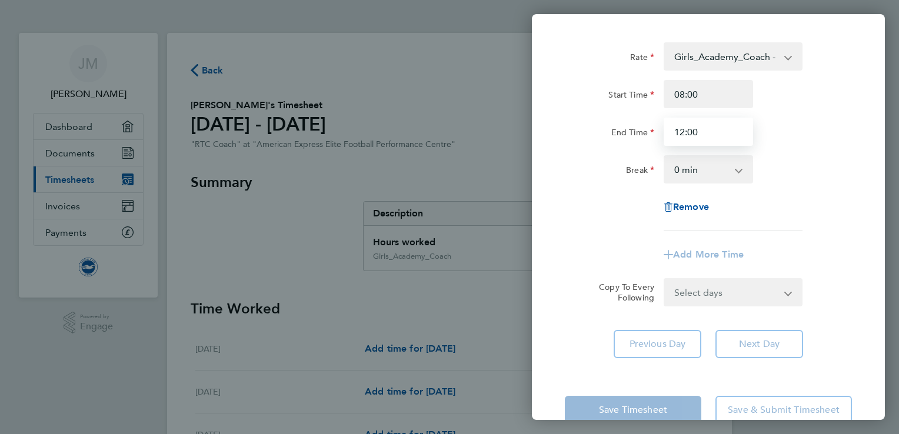
scroll to position [78, 0]
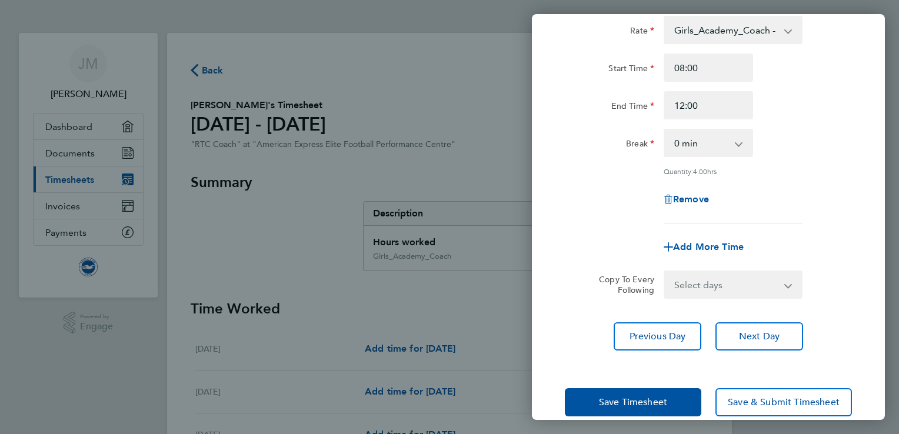
click at [604, 234] on div "Add More Time" at bounding box center [708, 247] width 297 height 28
click at [614, 397] on span "Save Timesheet" at bounding box center [633, 403] width 68 height 12
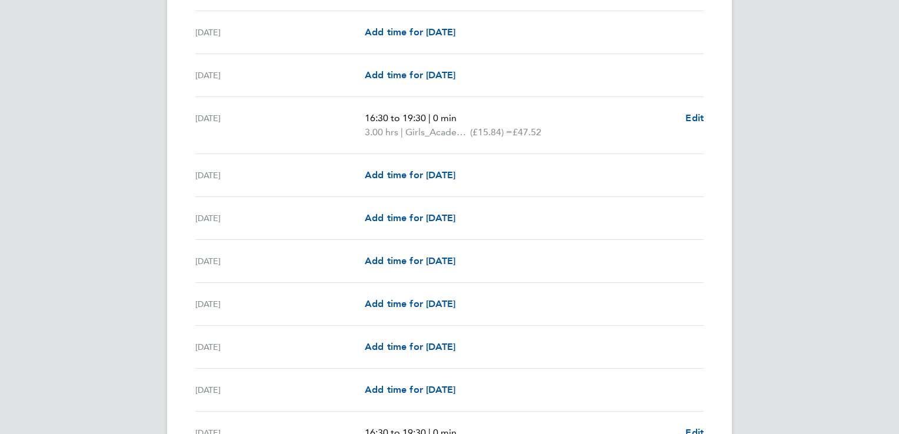
scroll to position [1162, 0]
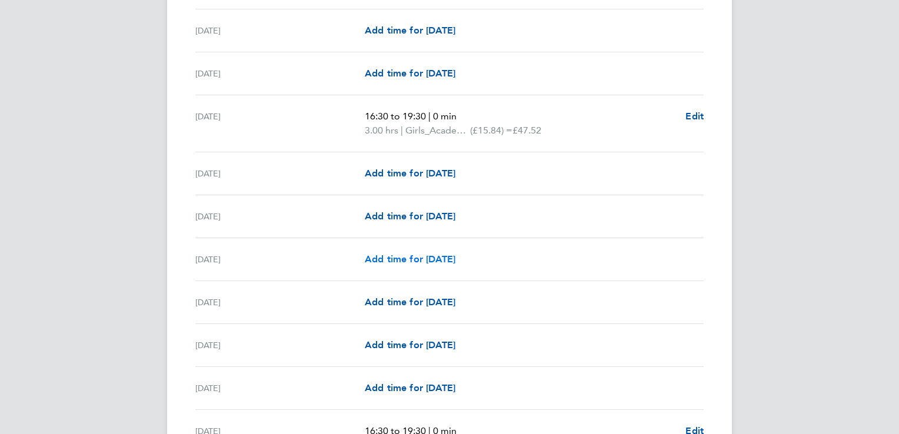
click at [429, 261] on span "Add time for [DATE]" at bounding box center [410, 259] width 91 height 11
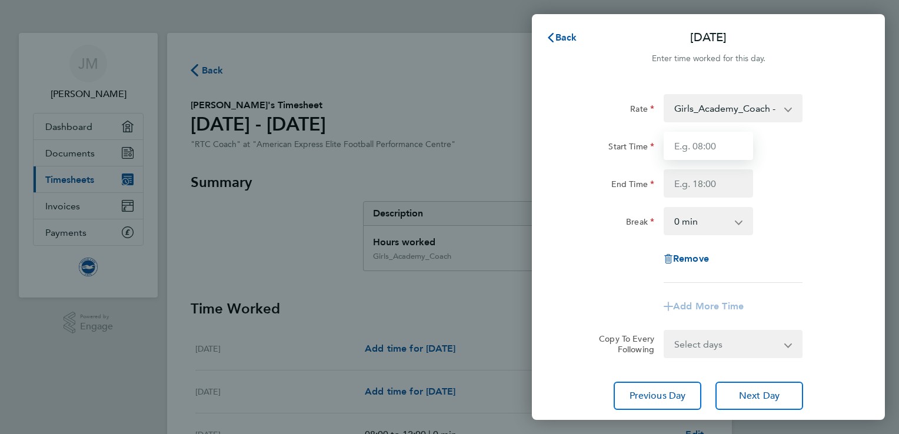
click at [717, 149] on input "Start Time" at bounding box center [708, 146] width 89 height 28
type input "11:00"
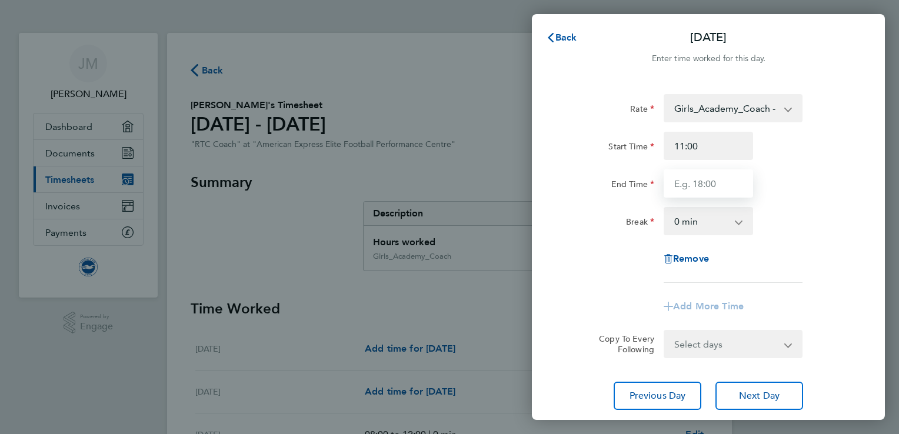
click at [713, 180] on input "End Time" at bounding box center [708, 183] width 89 height 28
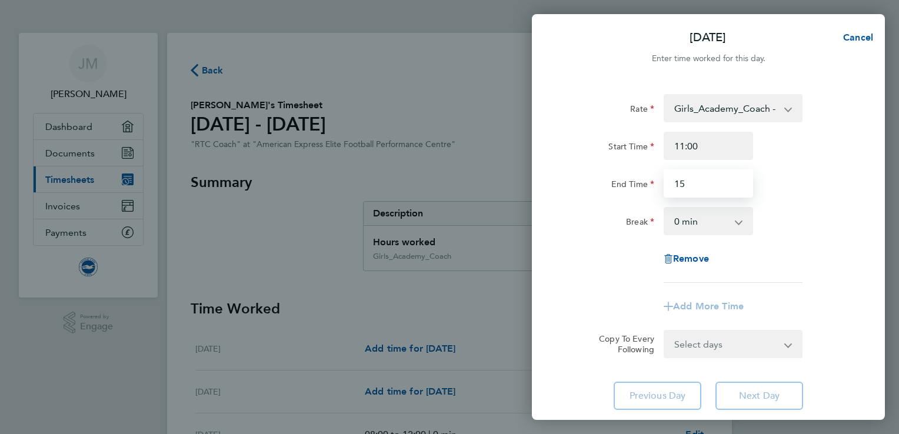
type input "15:00"
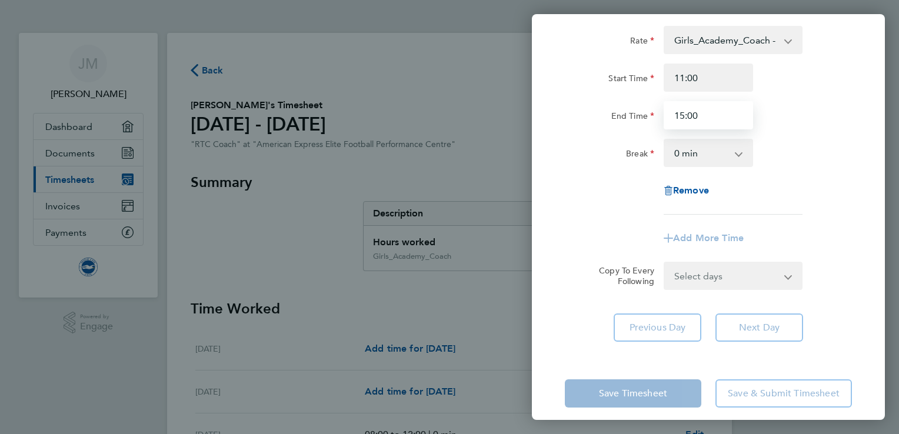
scroll to position [78, 0]
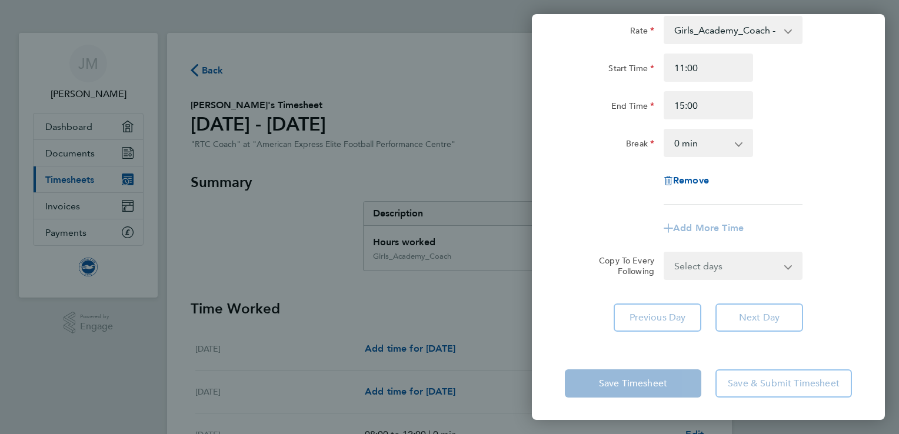
click at [564, 194] on div "Remove" at bounding box center [708, 181] width 297 height 28
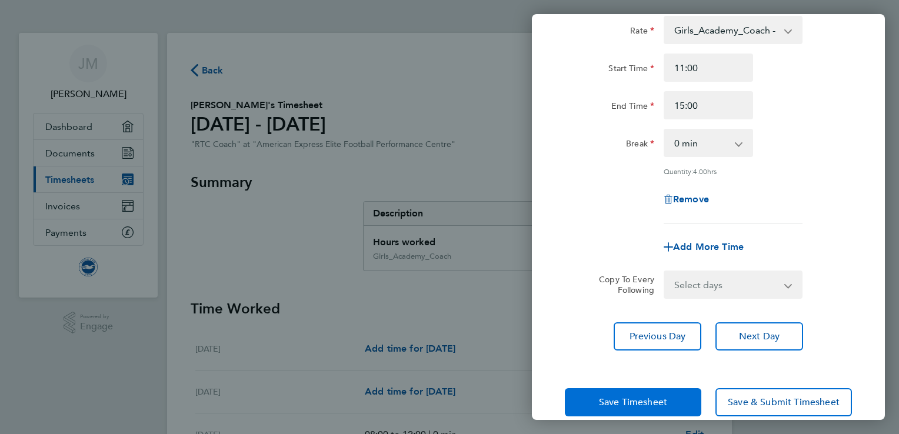
click at [621, 404] on span "Save Timesheet" at bounding box center [633, 403] width 68 height 12
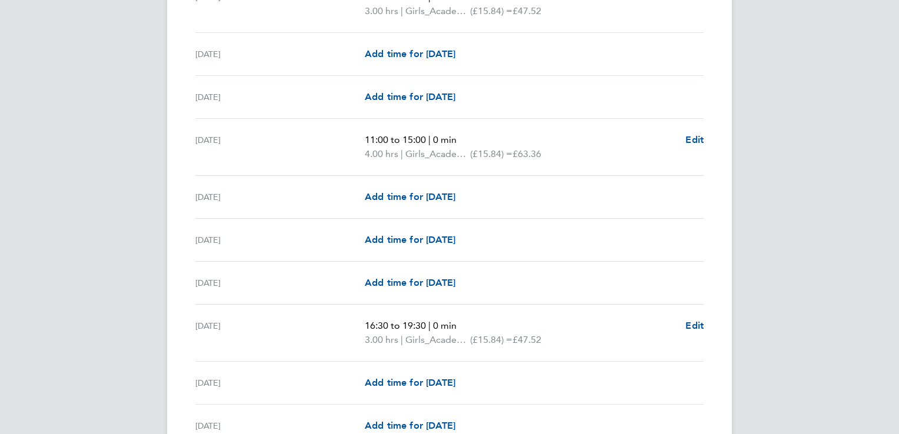
scroll to position [1306, 0]
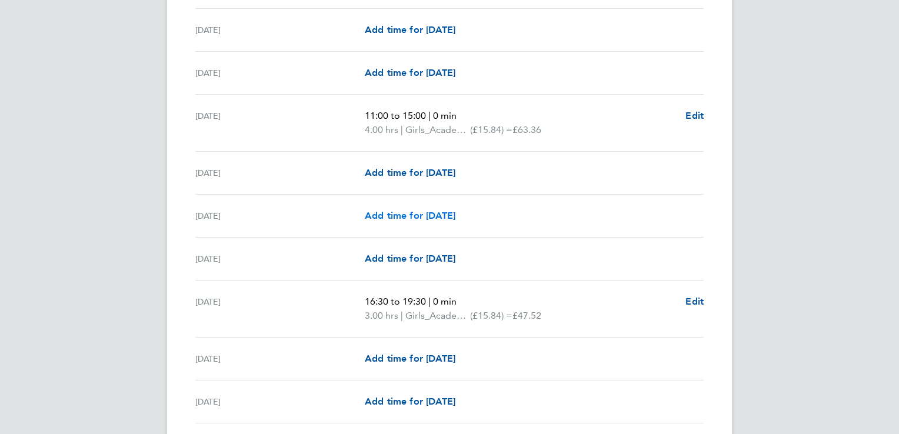
click at [450, 212] on span "Add time for [DATE]" at bounding box center [410, 215] width 91 height 11
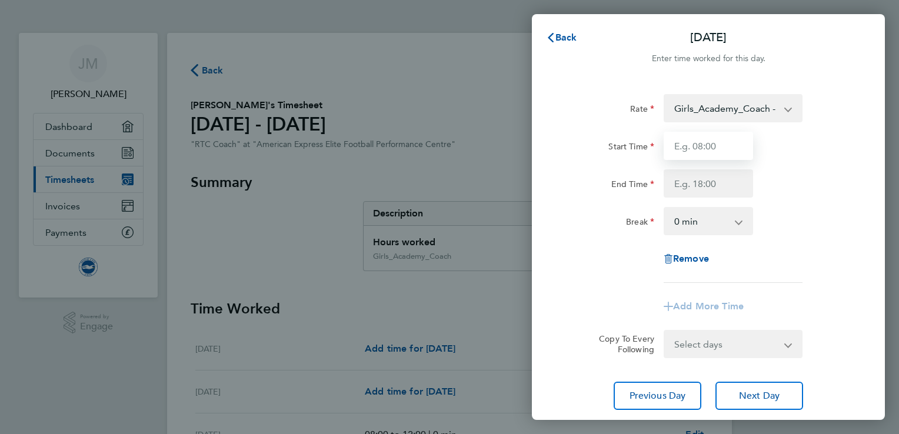
click at [705, 142] on input "Start Time" at bounding box center [708, 146] width 89 height 28
click at [844, 138] on div "Start Time" at bounding box center [708, 146] width 297 height 28
click at [711, 147] on input "Start Time" at bounding box center [708, 146] width 89 height 28
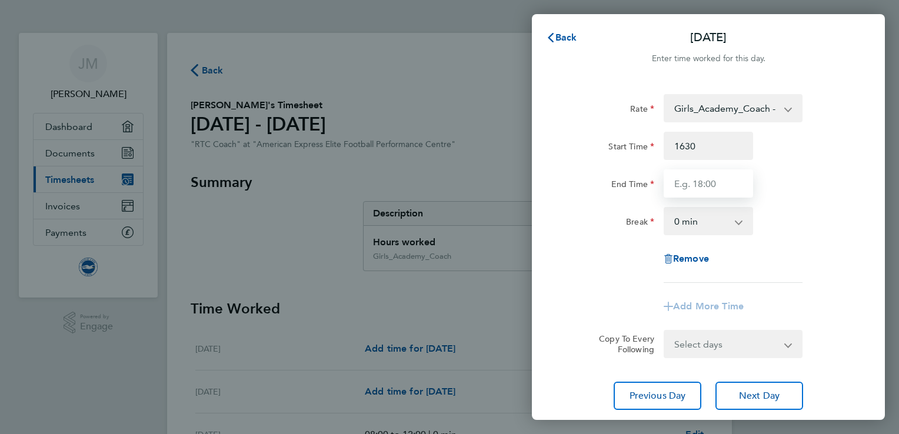
click at [704, 185] on input "End Time" at bounding box center [708, 183] width 89 height 28
type input "16:30"
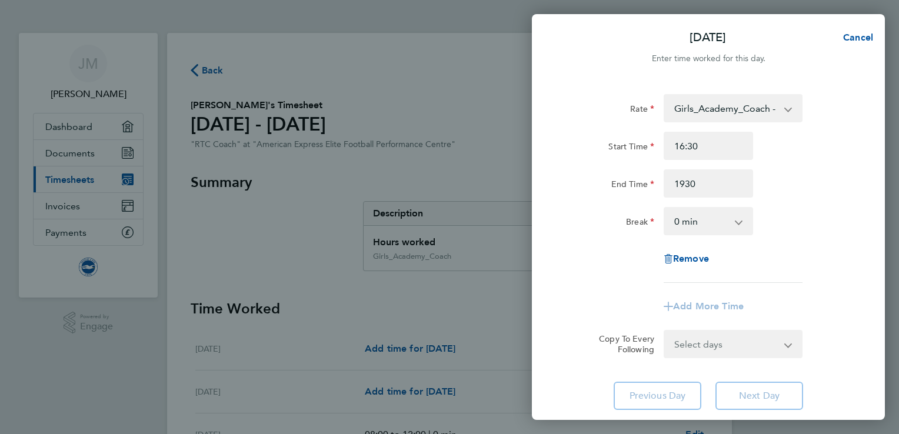
type input "19:30"
click at [807, 182] on div "End Time 19:30" at bounding box center [708, 183] width 297 height 28
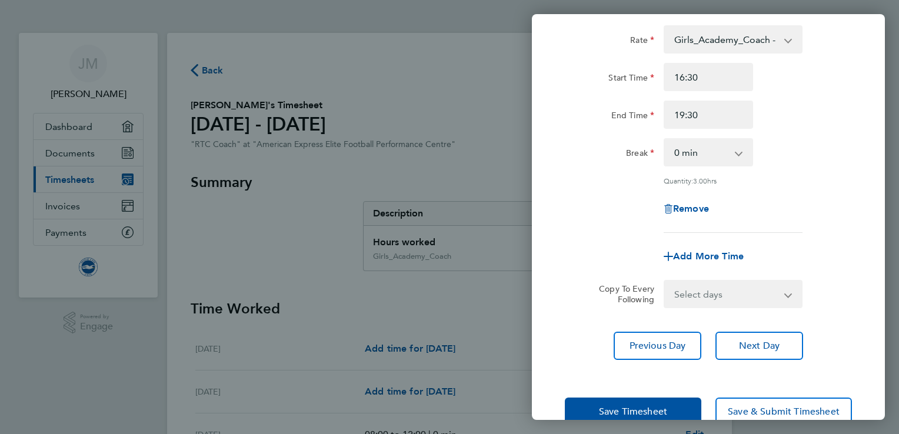
scroll to position [96, 0]
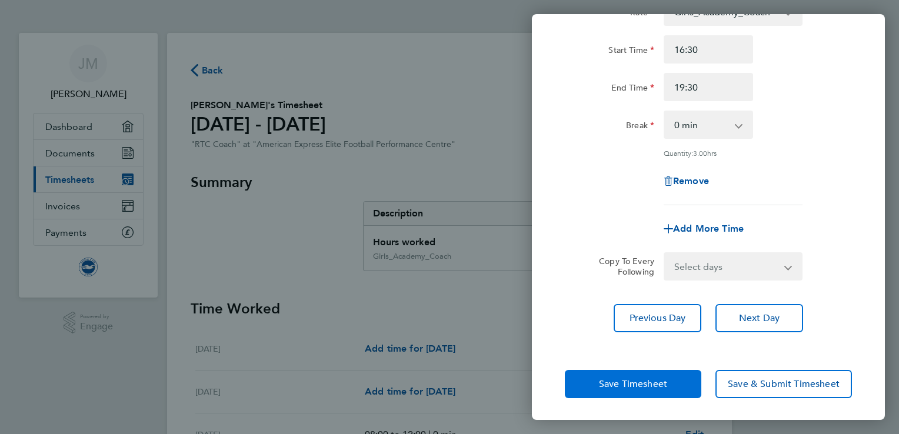
click at [619, 382] on span "Save Timesheet" at bounding box center [633, 384] width 68 height 12
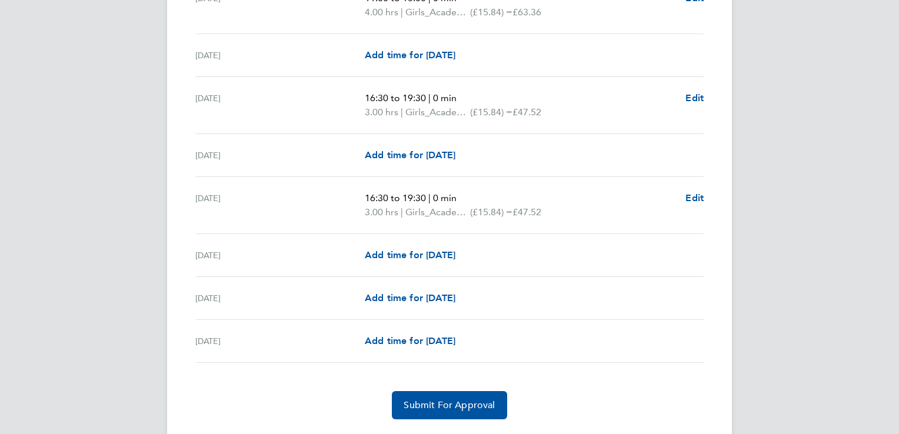
scroll to position [1452, 0]
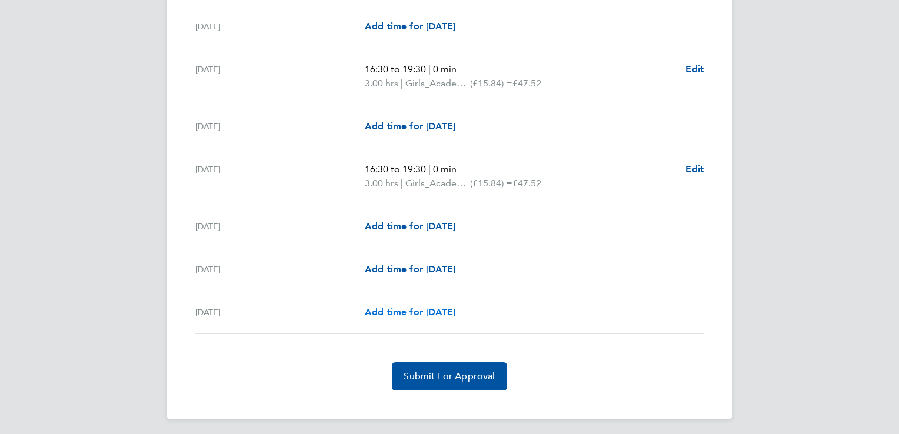
click at [431, 314] on span "Add time for [DATE]" at bounding box center [410, 312] width 91 height 11
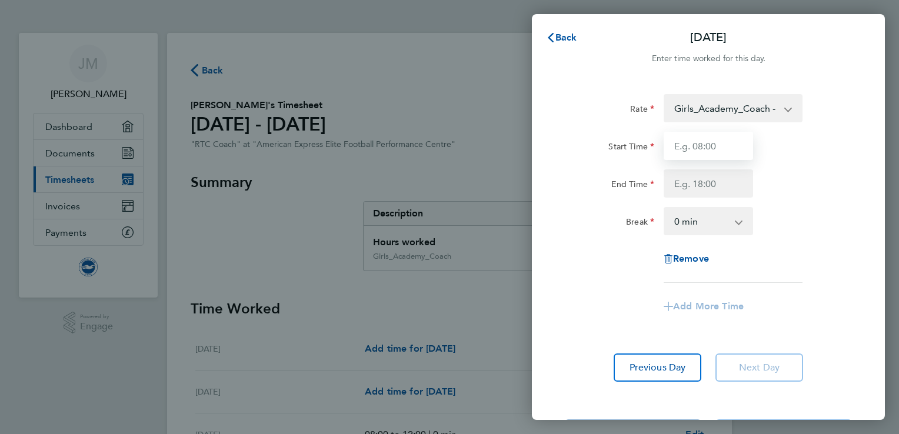
click at [700, 147] on input "Start Time" at bounding box center [708, 146] width 89 height 28
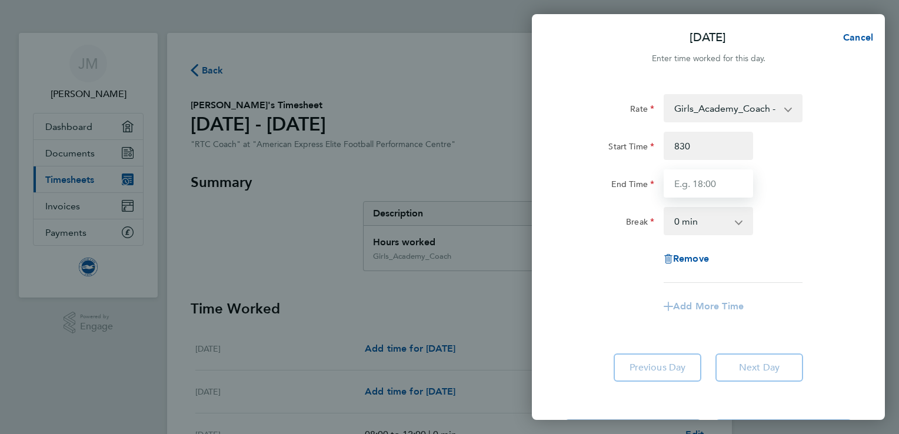
type input "08:30"
click at [694, 188] on input "End Time" at bounding box center [708, 183] width 89 height 28
type input "12:30"
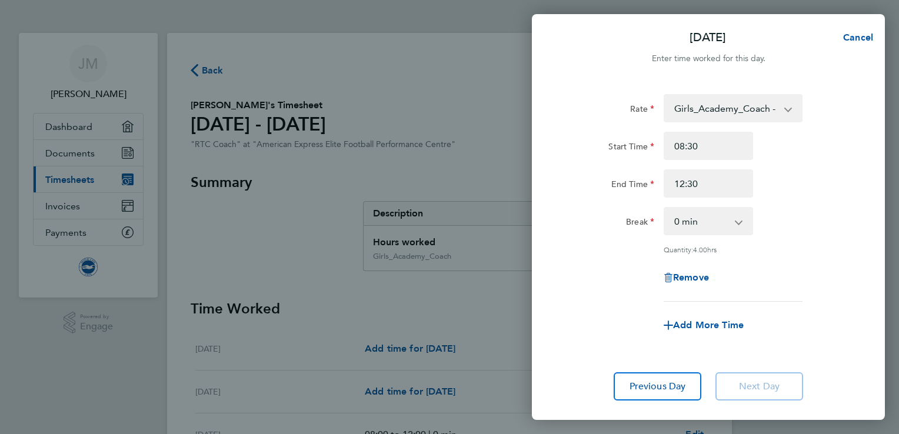
click at [801, 187] on div "End Time 12:30" at bounding box center [708, 183] width 297 height 28
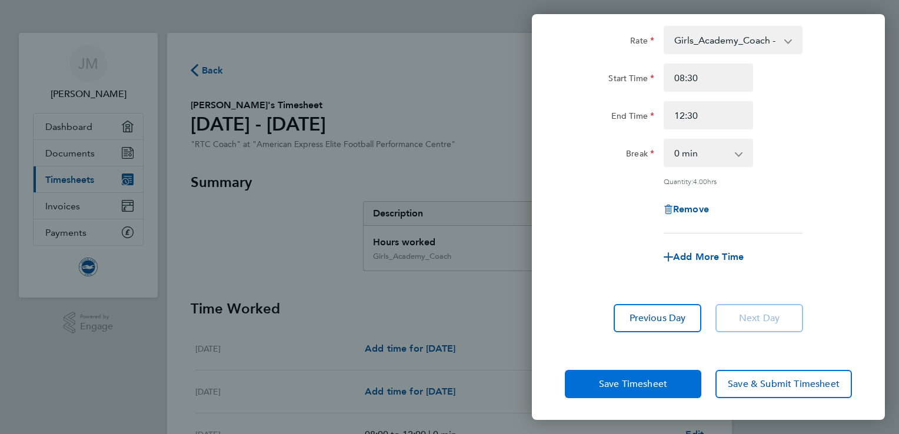
click at [614, 380] on span "Save Timesheet" at bounding box center [633, 384] width 68 height 12
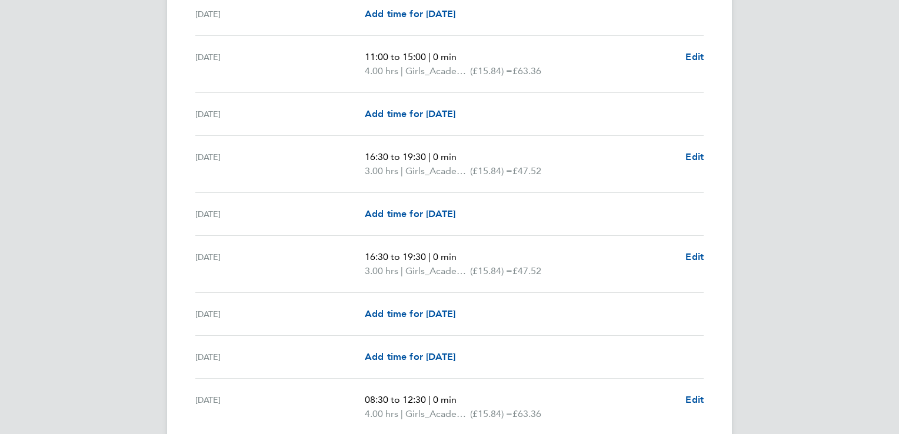
scroll to position [1466, 0]
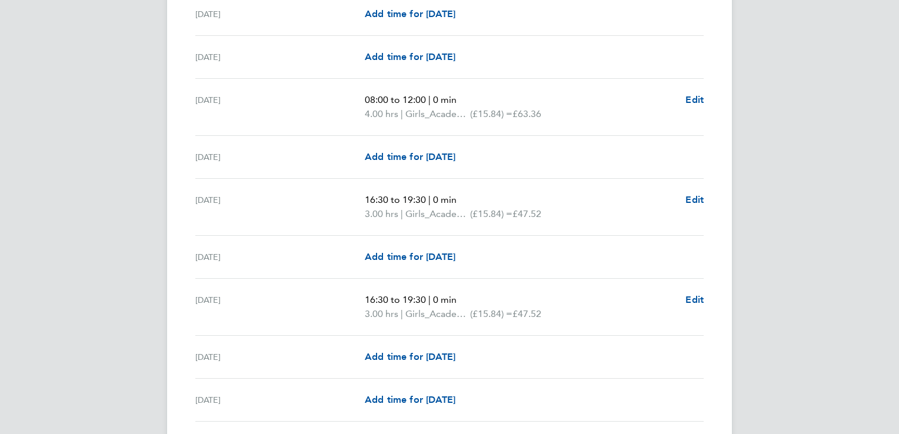
scroll to position [353, 0]
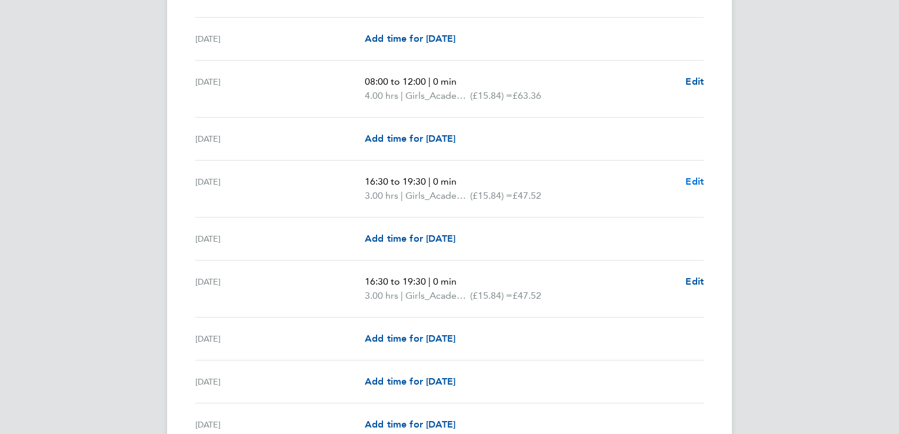
click at [691, 184] on span "Edit" at bounding box center [694, 181] width 18 height 11
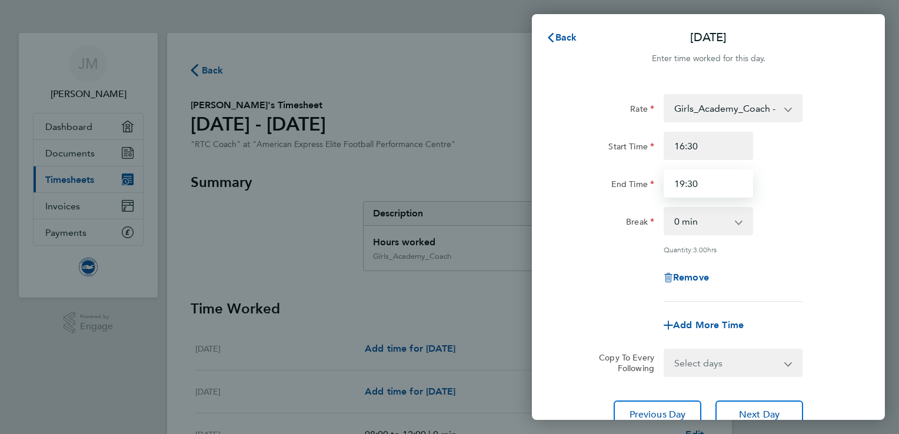
click at [707, 184] on input "19:30" at bounding box center [708, 183] width 89 height 28
type input "1"
type input "20:30"
click at [800, 202] on div "Rate Girls_Academy_Coach - 15.84 Start Time 16:30 End Time 20:30 Break 0 min 15…" at bounding box center [708, 198] width 287 height 208
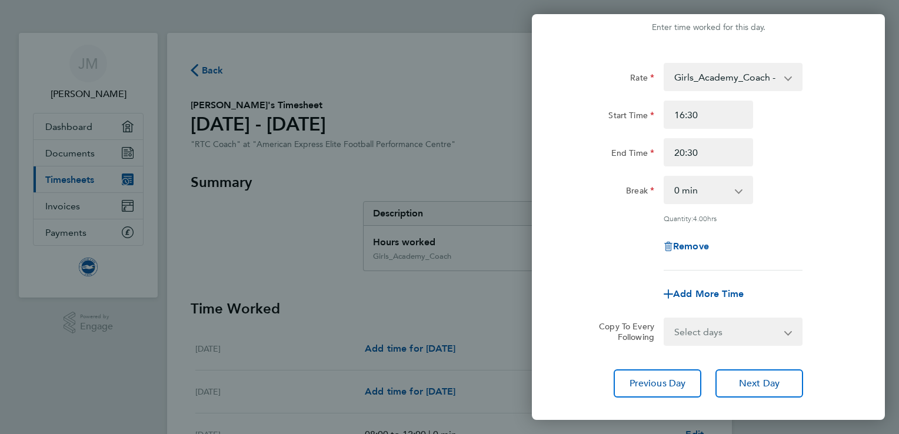
scroll to position [31, 0]
click at [787, 164] on div "End Time 20:30" at bounding box center [708, 153] width 297 height 28
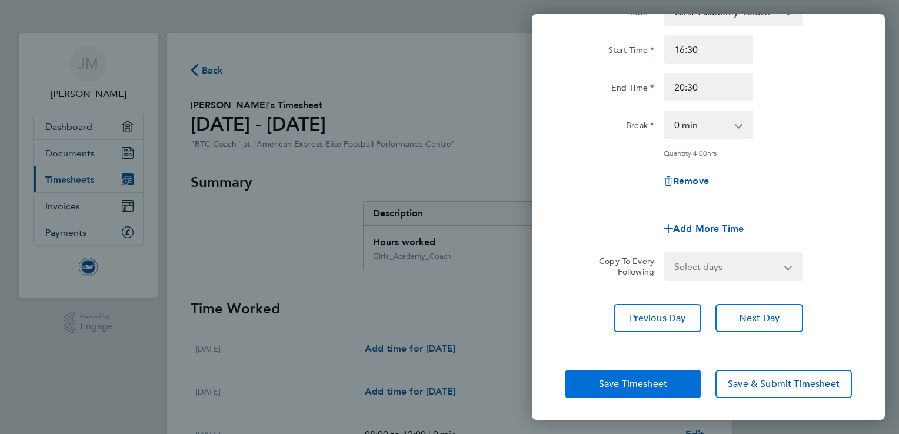
click at [614, 387] on span "Save Timesheet" at bounding box center [633, 384] width 68 height 12
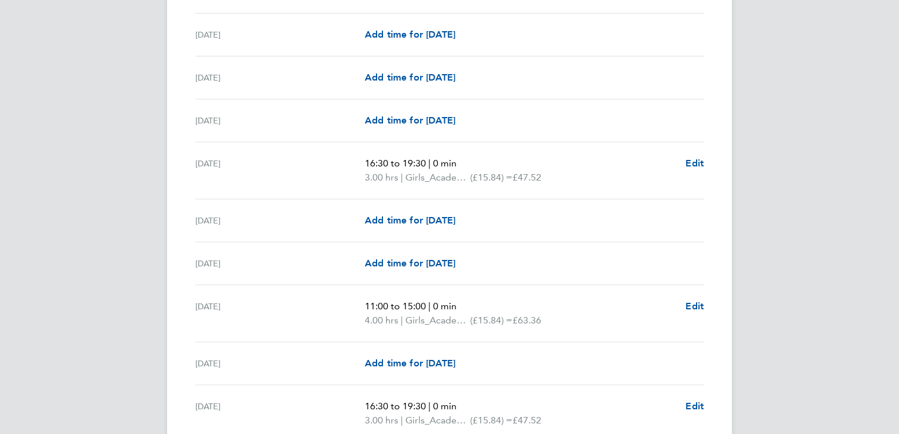
scroll to position [1466, 0]
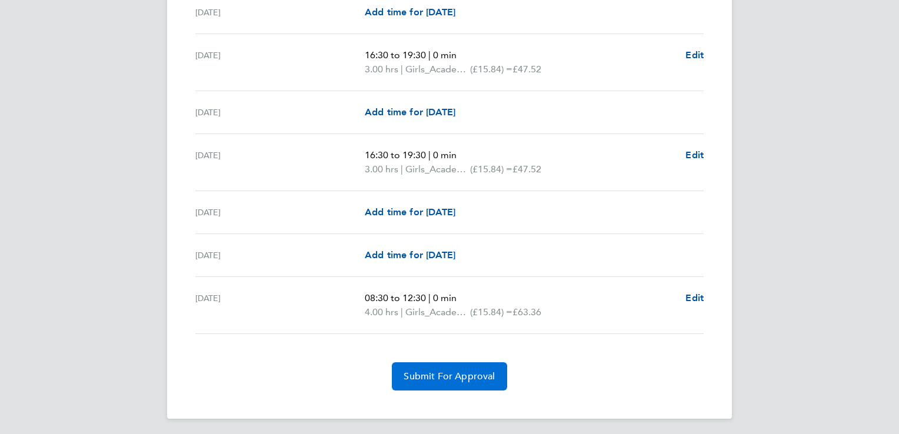
click at [448, 380] on button "Submit For Approval" at bounding box center [449, 376] width 115 height 28
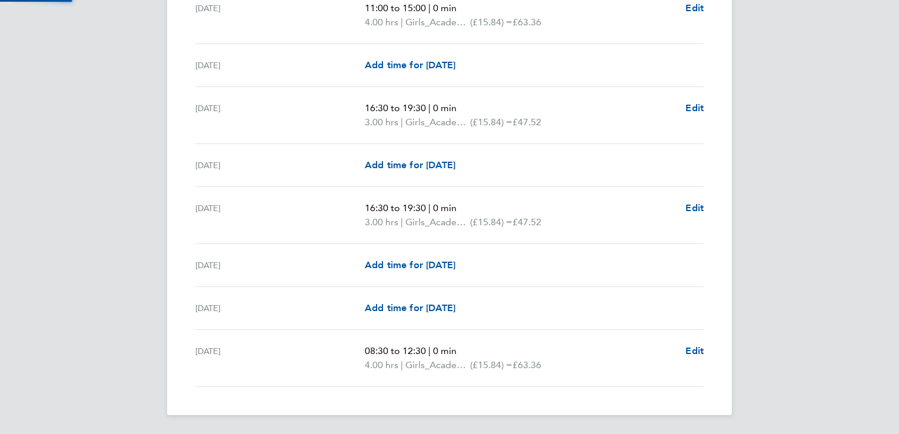
scroll to position [1410, 0]
